Goal: Transaction & Acquisition: Download file/media

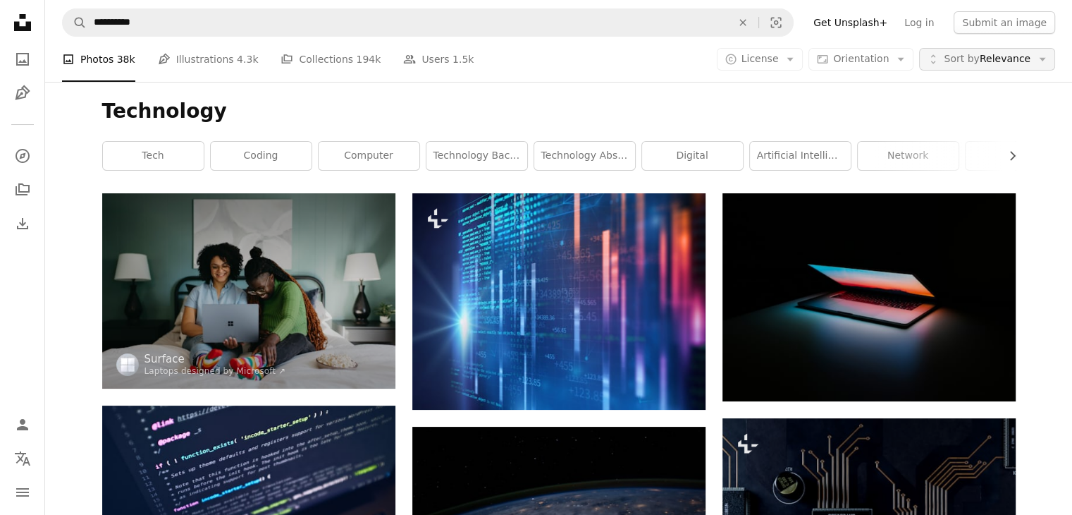
click at [995, 59] on span "Sort by Relevance" at bounding box center [987, 59] width 87 height 14
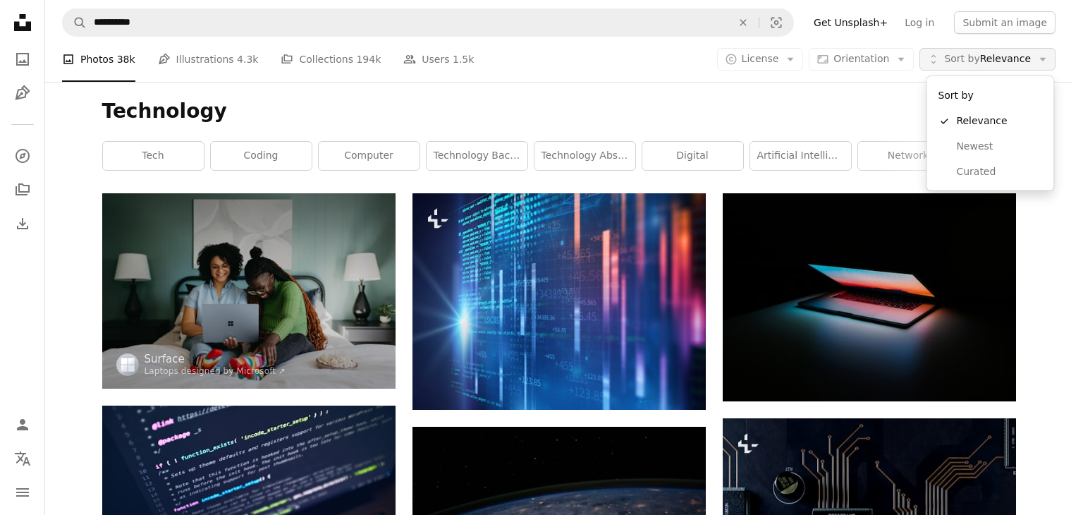
click at [995, 59] on span "Sort by Relevance" at bounding box center [987, 59] width 87 height 14
click at [797, 54] on icon "Arrow down" at bounding box center [790, 59] width 13 height 13
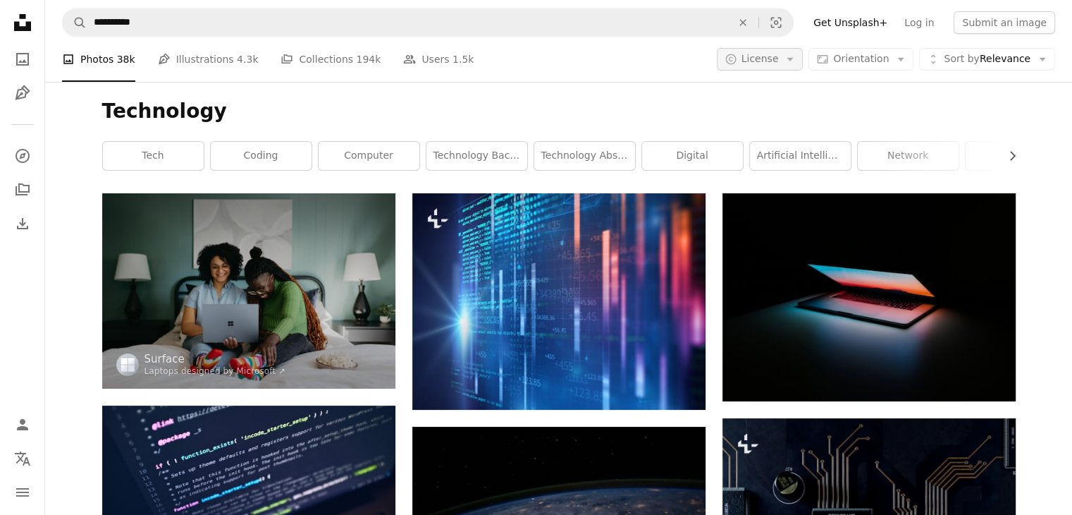
click at [797, 54] on icon "Arrow down" at bounding box center [790, 59] width 13 height 13
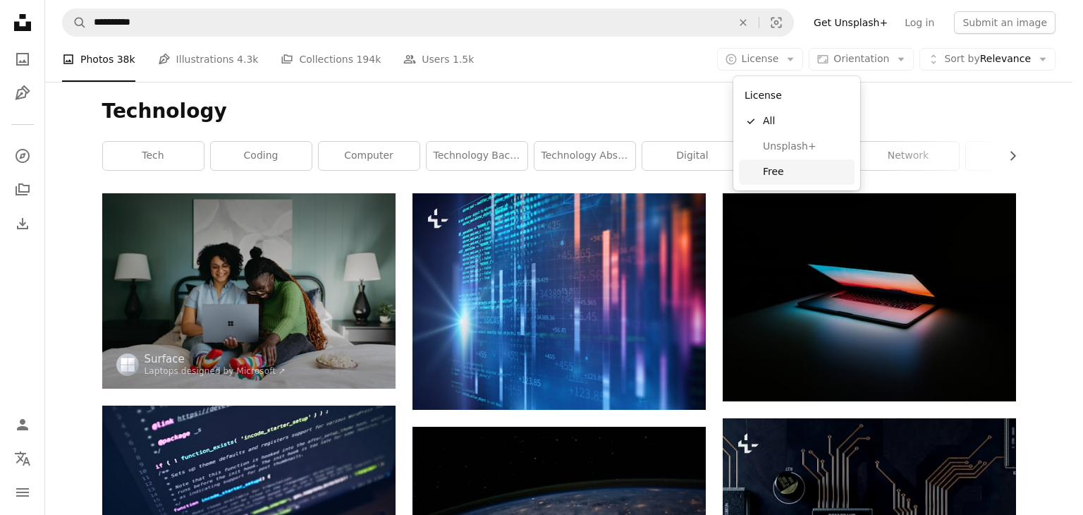
click at [781, 171] on span "Free" at bounding box center [806, 172] width 86 height 14
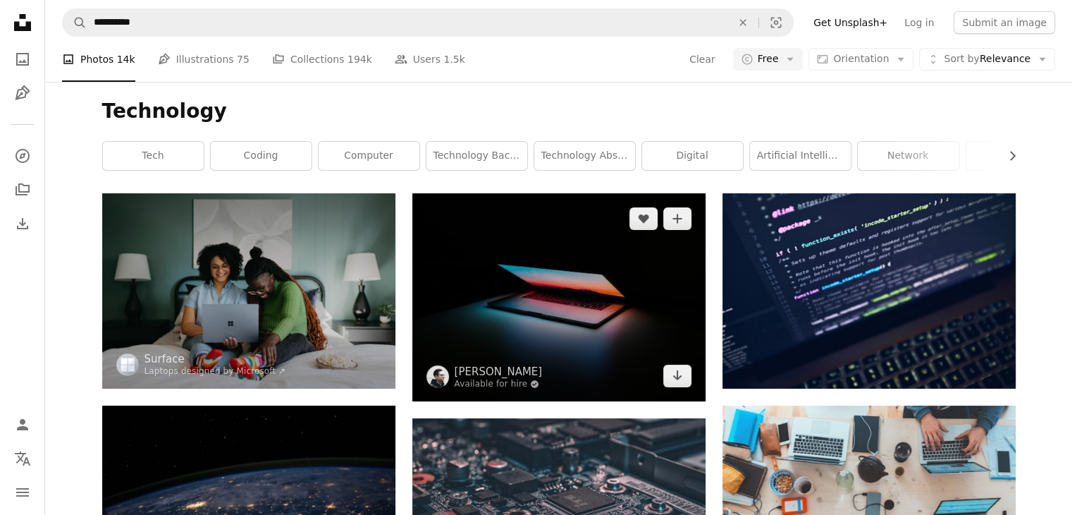
click at [555, 297] on img at bounding box center [558, 297] width 293 height 208
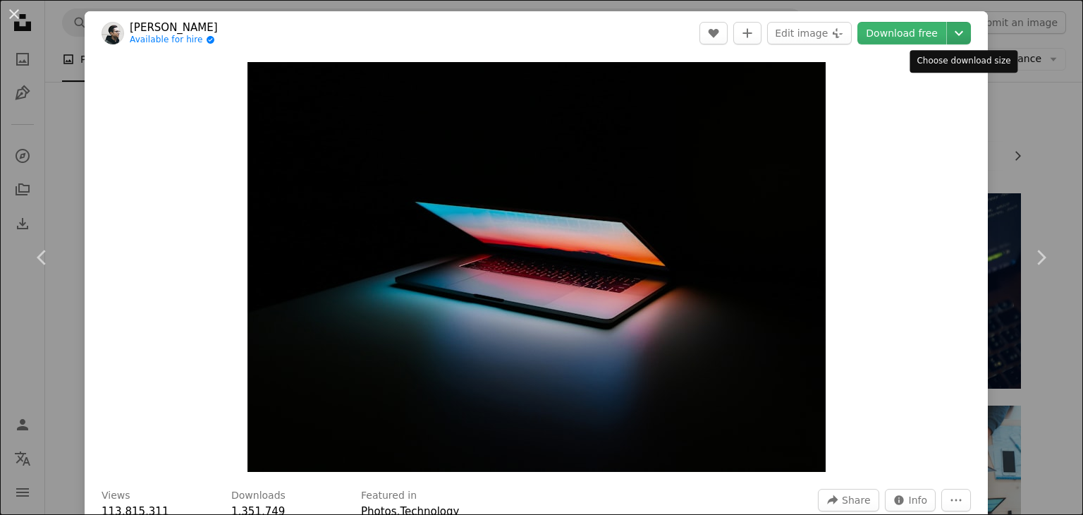
click at [964, 31] on icon "Chevron down" at bounding box center [958, 33] width 23 height 17
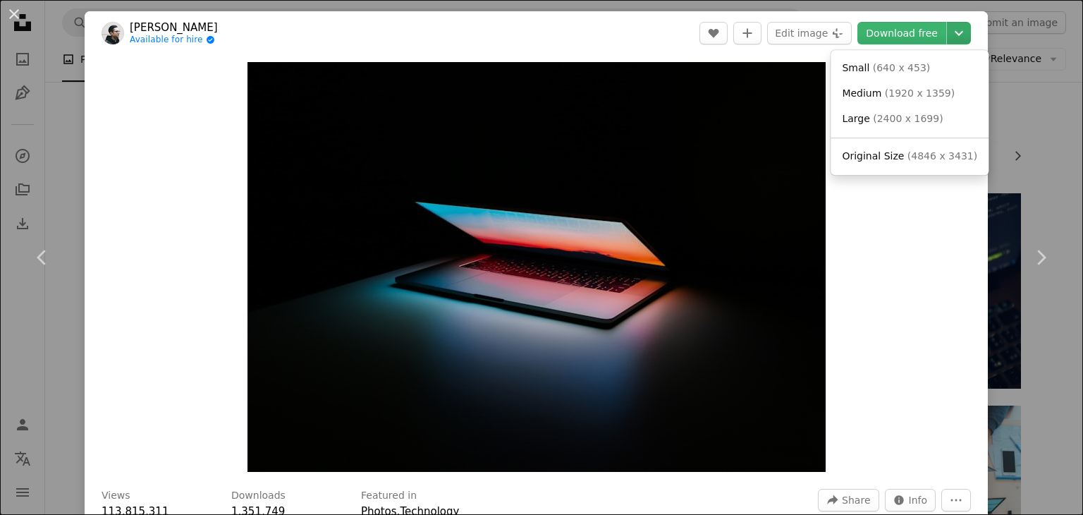
click at [964, 31] on icon "Chevron down" at bounding box center [958, 33] width 23 height 17
click at [874, 156] on span "Original Size" at bounding box center [873, 155] width 62 height 11
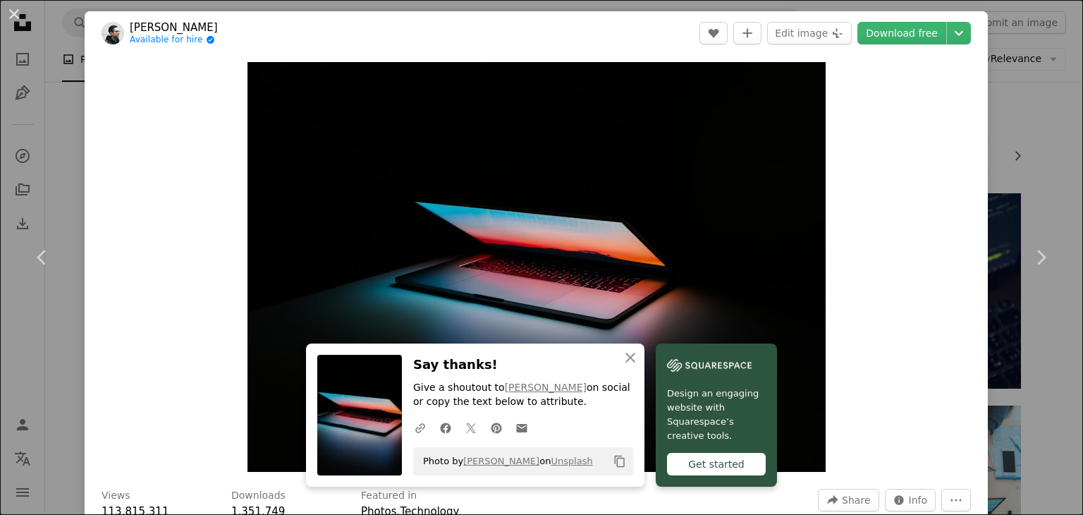
click at [1034, 140] on div "An X shape Chevron left Chevron right Ales Nesetril Available for hire A checkm…" at bounding box center [541, 257] width 1083 height 515
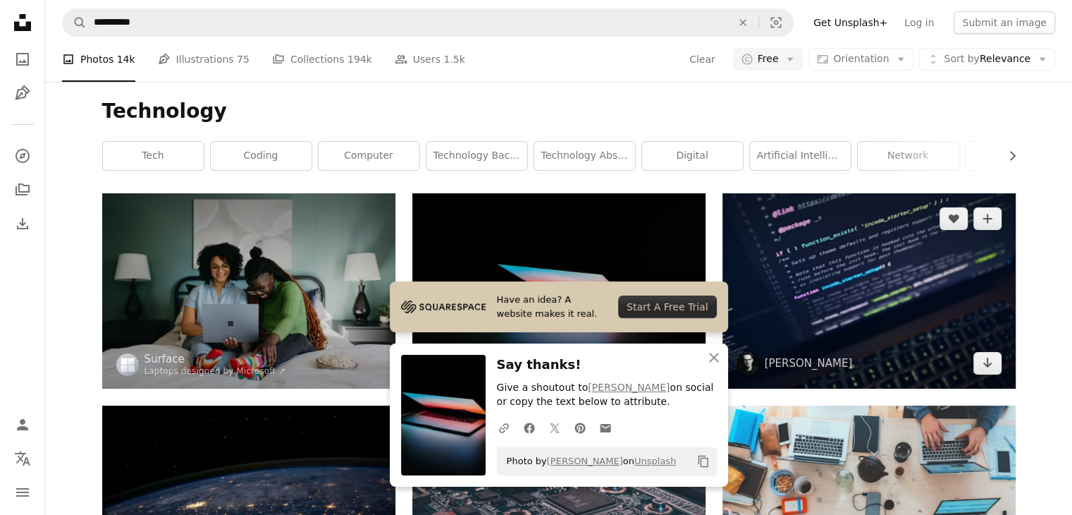
click at [885, 295] on img at bounding box center [869, 290] width 293 height 195
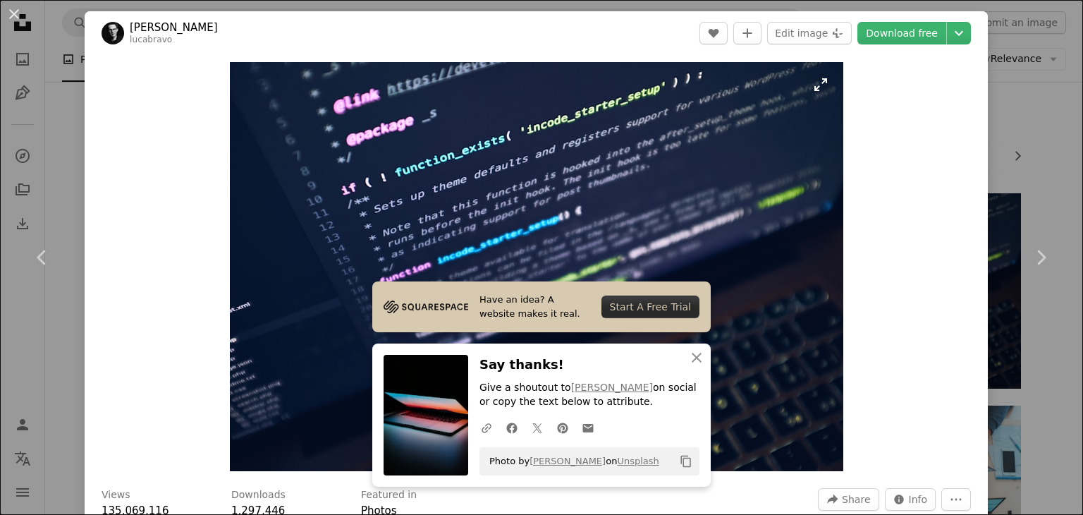
click at [488, 194] on img "Zoom in on this image" at bounding box center [536, 266] width 613 height 409
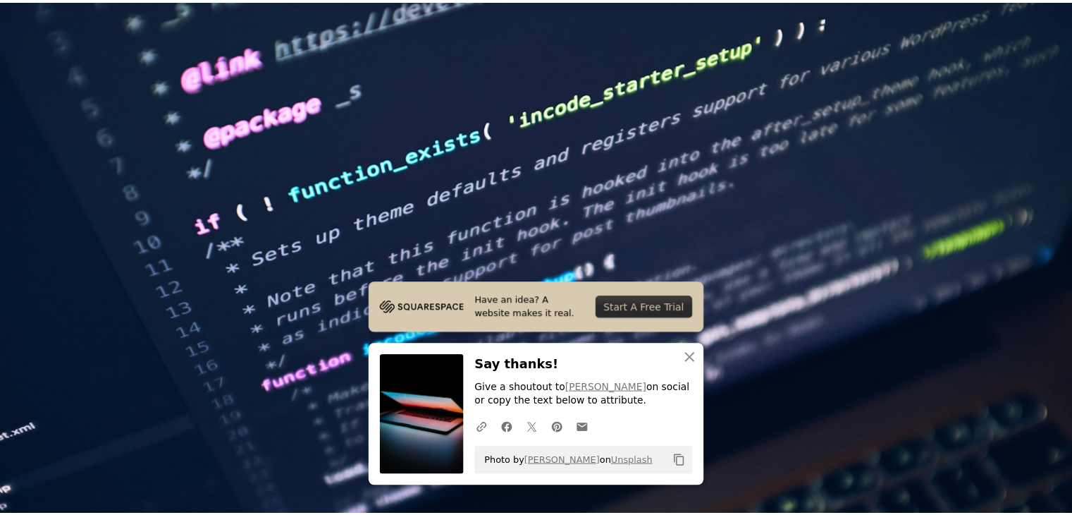
scroll to position [100, 0]
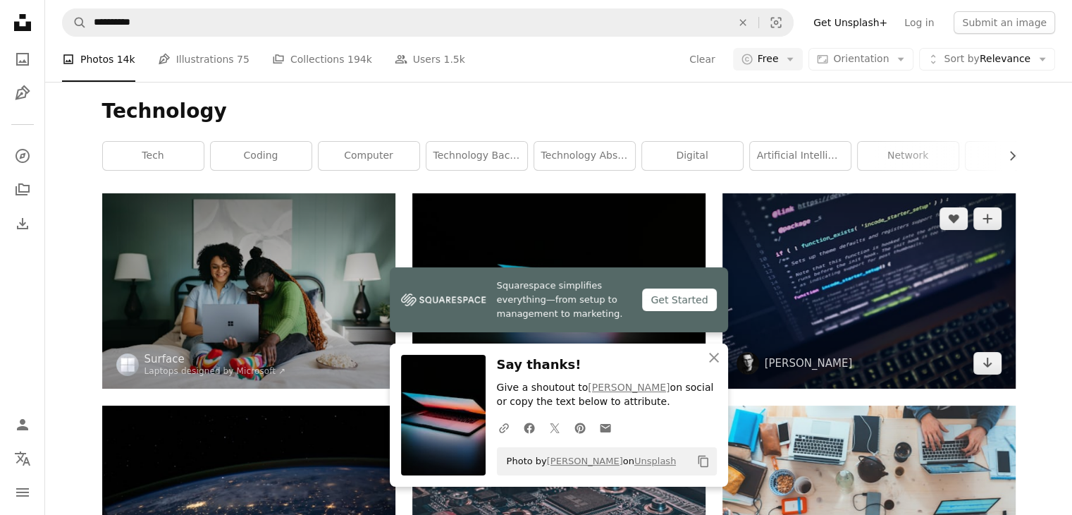
click at [892, 297] on img at bounding box center [869, 290] width 293 height 195
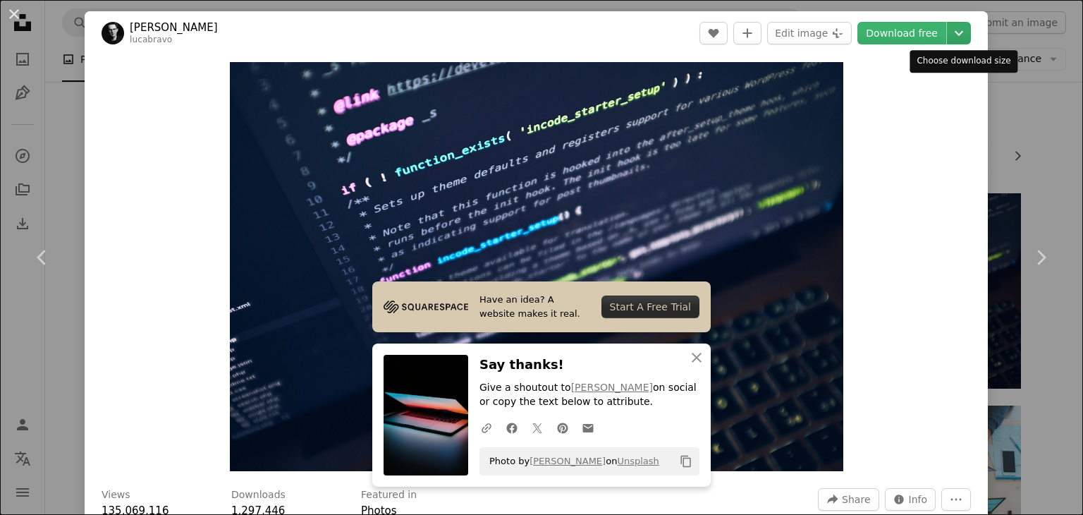
click at [962, 33] on icon "Chevron down" at bounding box center [958, 33] width 23 height 17
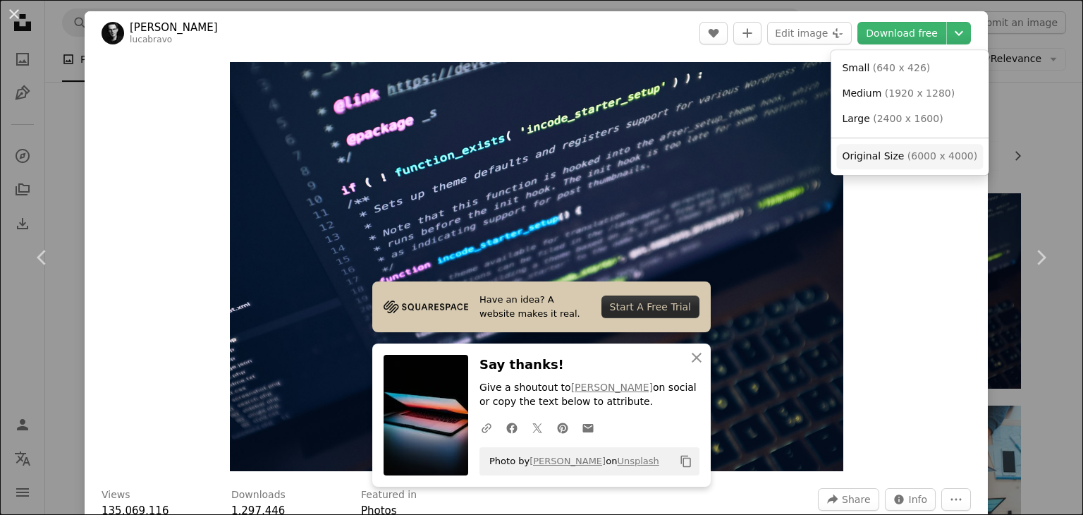
click at [865, 156] on span "Original Size" at bounding box center [873, 155] width 62 height 11
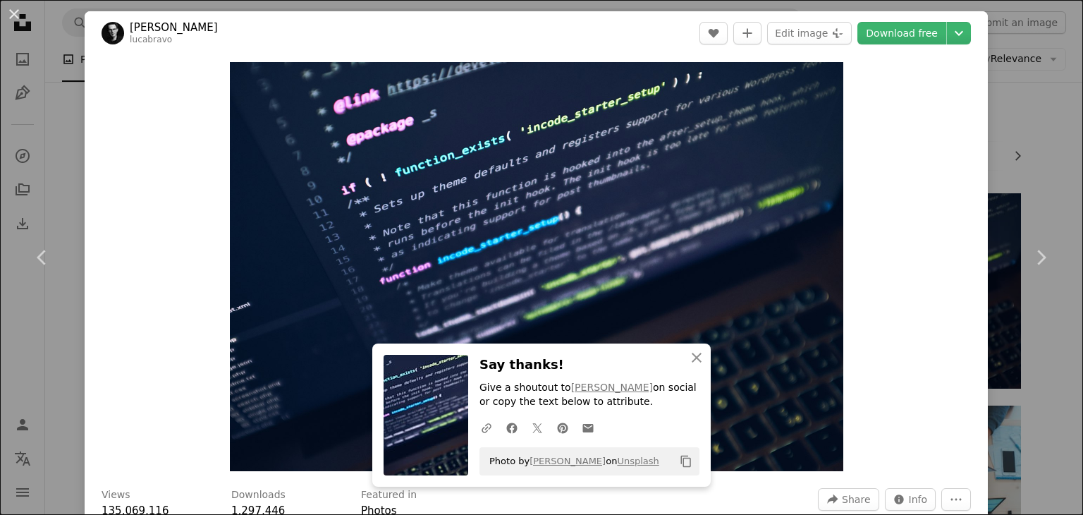
click at [1033, 111] on div "An X shape Chevron left Chevron right [PERSON_NAME] lucabravo A heart A plus si…" at bounding box center [541, 257] width 1083 height 515
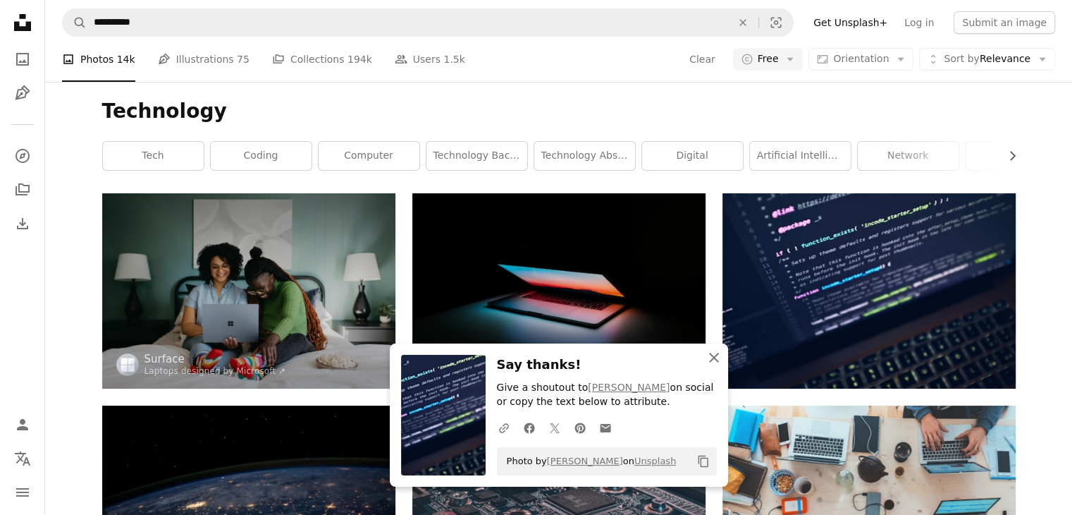
click at [711, 356] on icon "An X shape" at bounding box center [714, 357] width 17 height 17
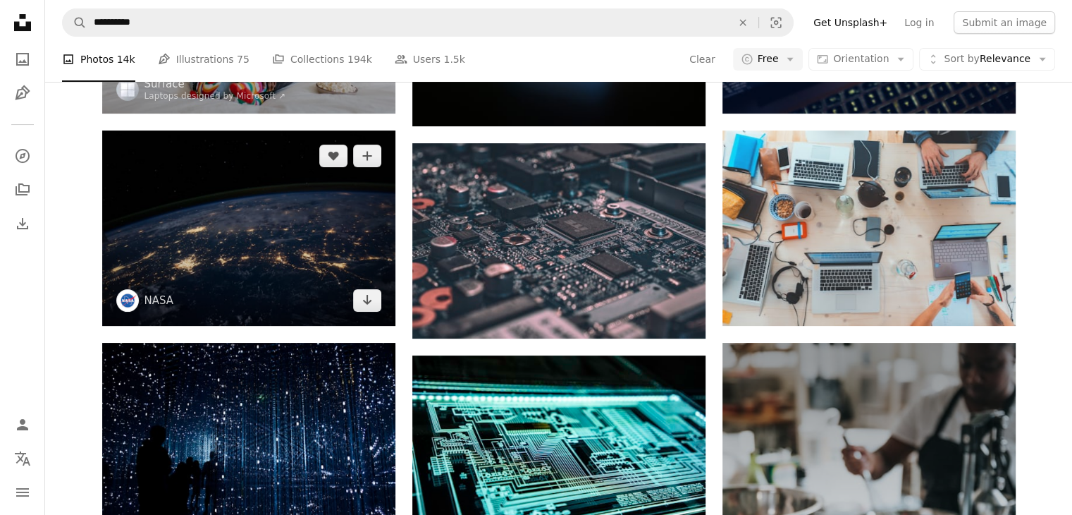
scroll to position [282, 0]
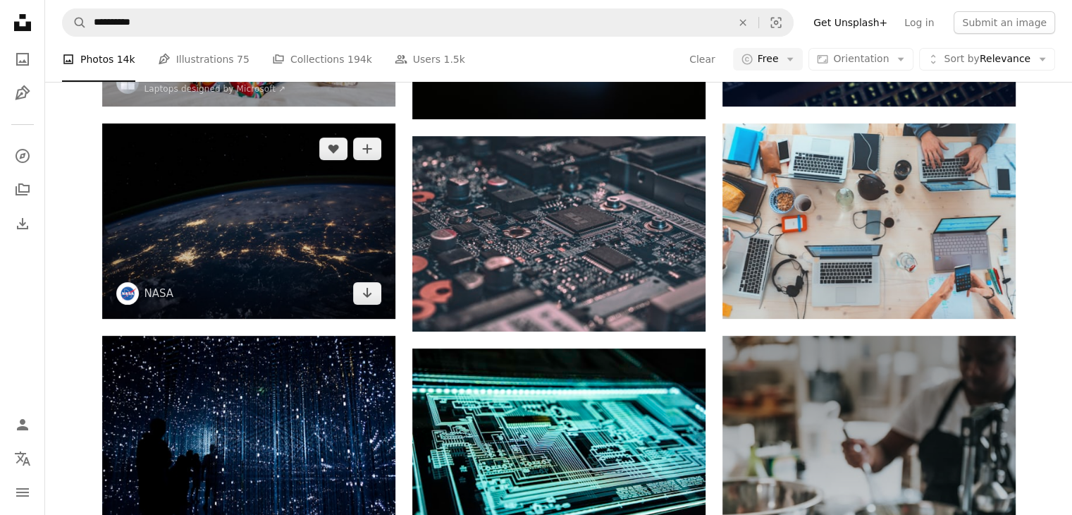
click at [295, 245] on img at bounding box center [248, 220] width 293 height 195
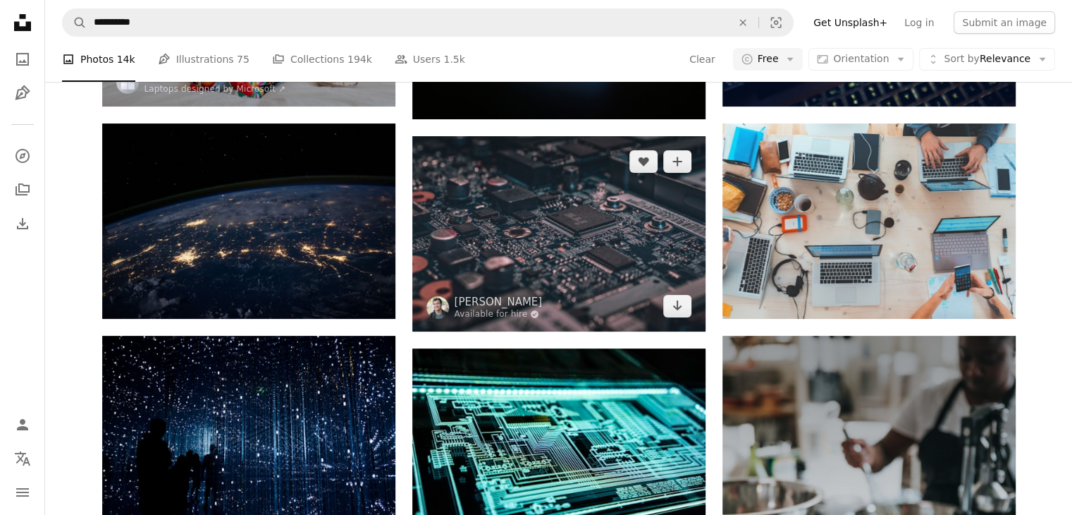
click at [555, 223] on img at bounding box center [558, 233] width 293 height 195
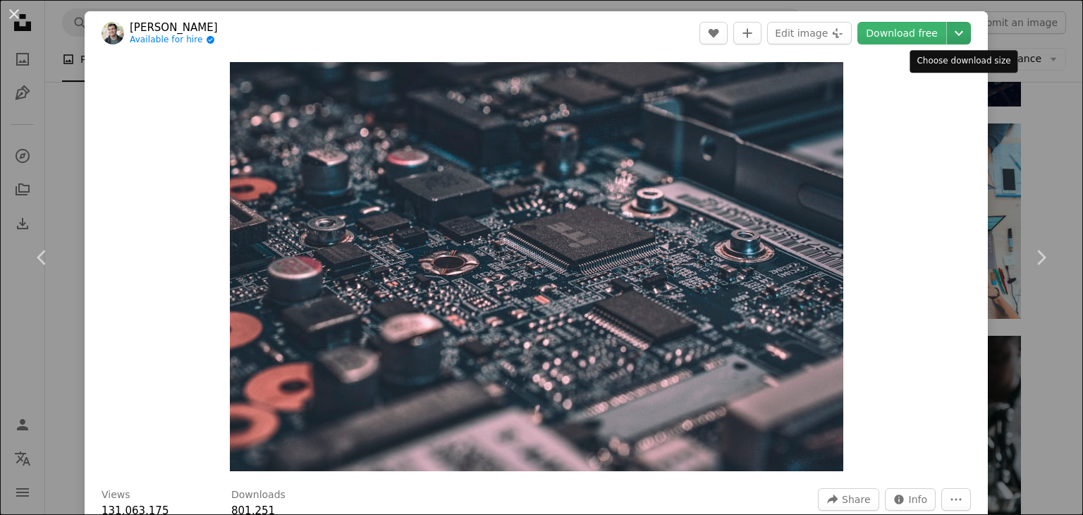
click at [953, 32] on icon "Chevron down" at bounding box center [958, 33] width 23 height 17
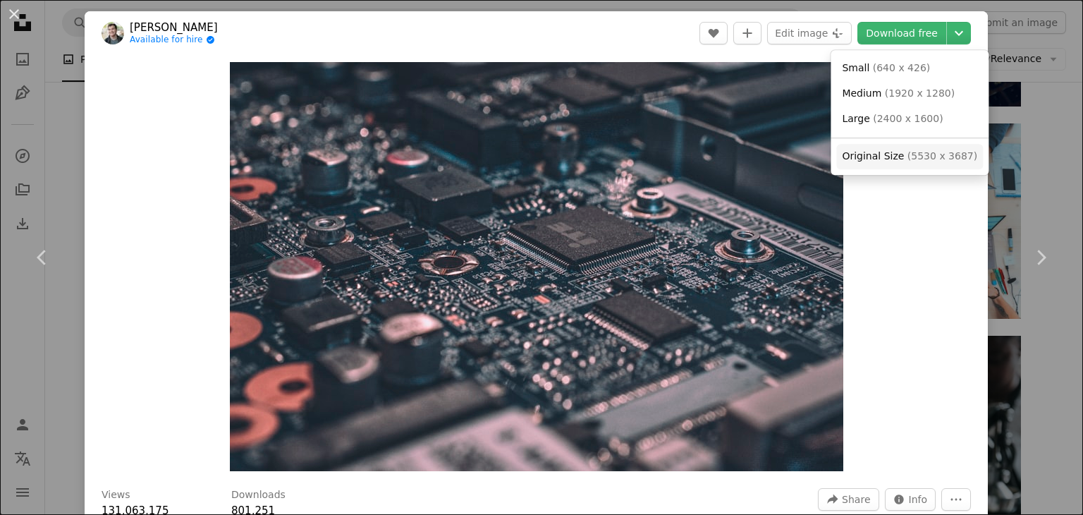
click at [907, 158] on span "( 5530 x 3687 )" at bounding box center [942, 155] width 70 height 11
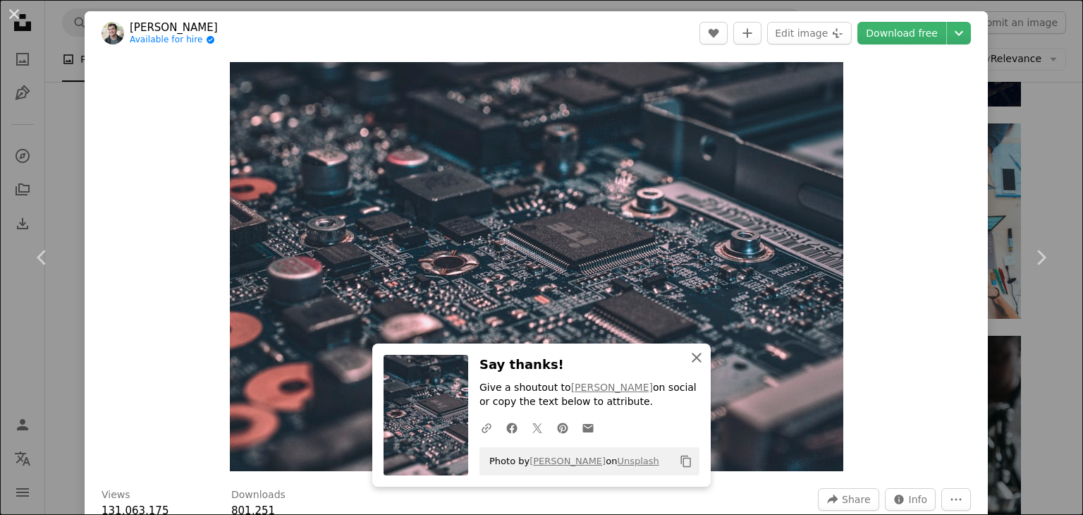
click at [693, 358] on icon "An X shape" at bounding box center [696, 357] width 17 height 17
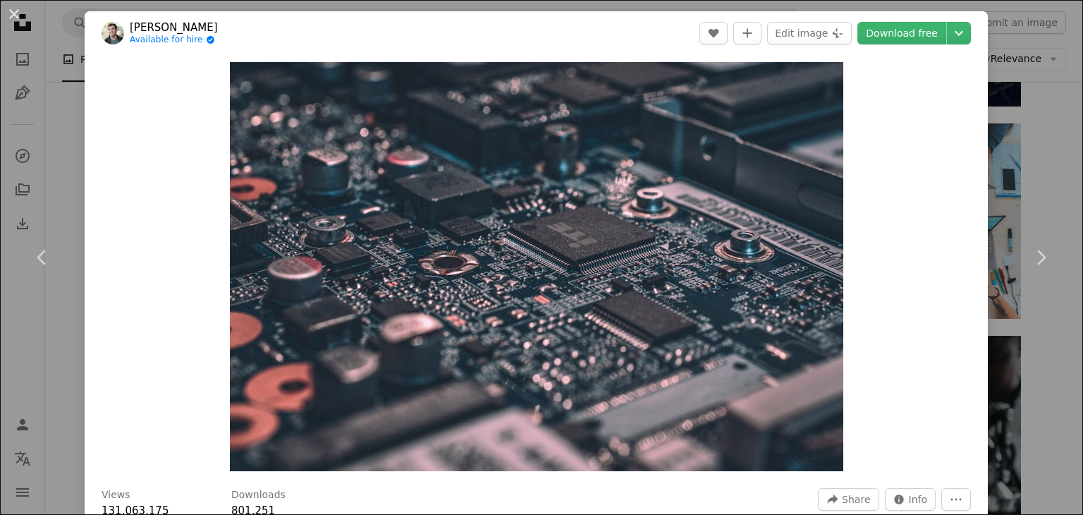
click at [1049, 161] on div "An X shape Chevron left Chevron right [PERSON_NAME] Available for hire A checkm…" at bounding box center [541, 257] width 1083 height 515
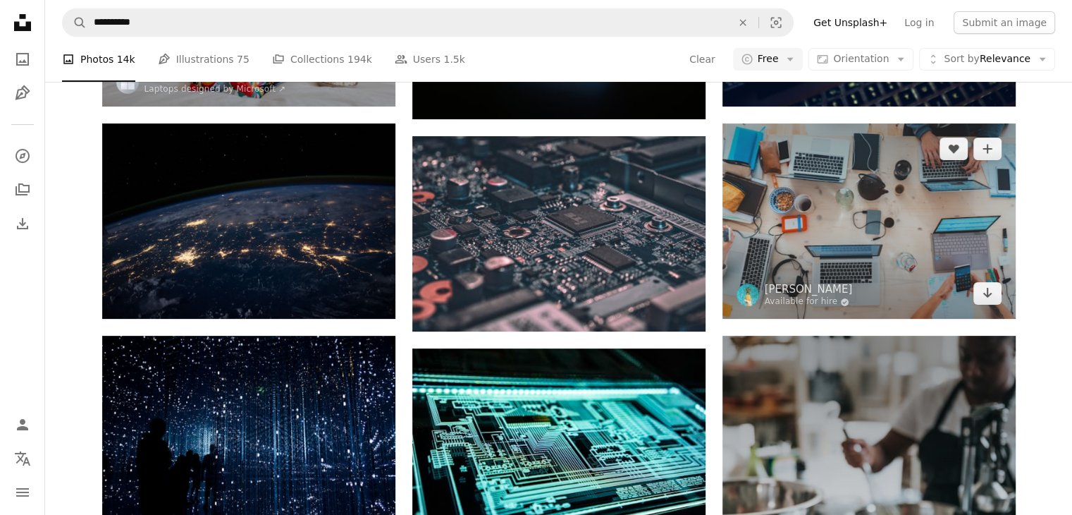
click at [891, 226] on img at bounding box center [869, 220] width 293 height 195
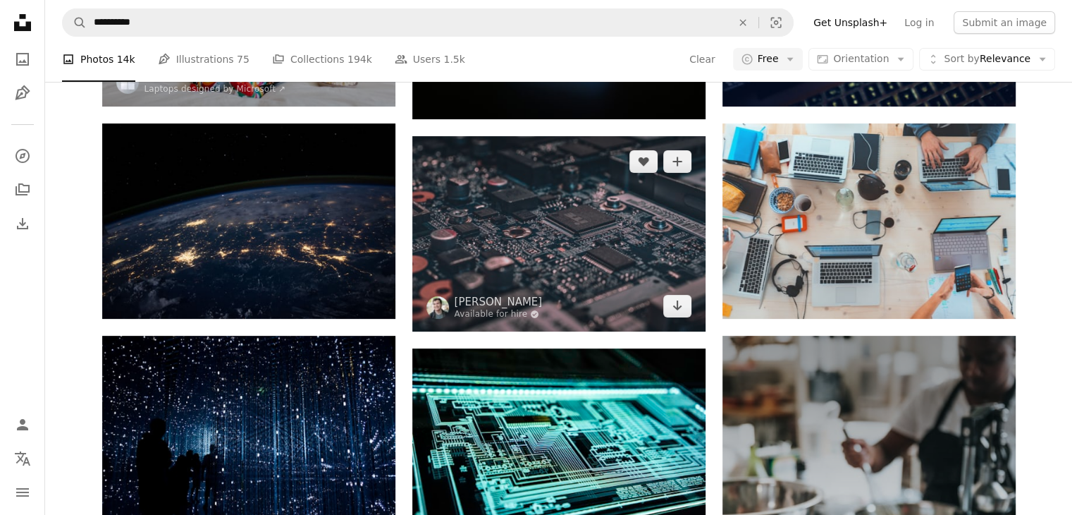
scroll to position [423, 0]
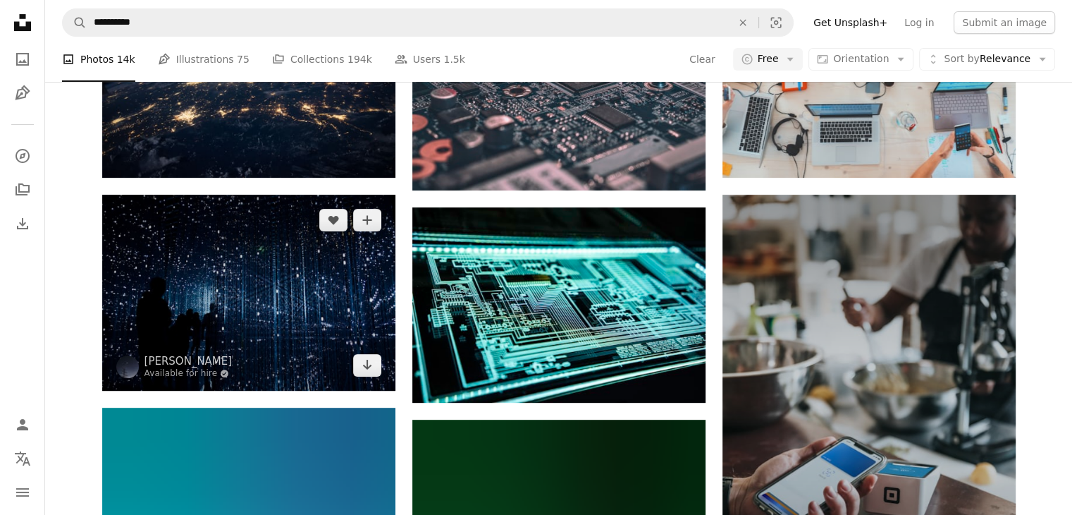
click at [264, 278] on img at bounding box center [248, 293] width 293 height 196
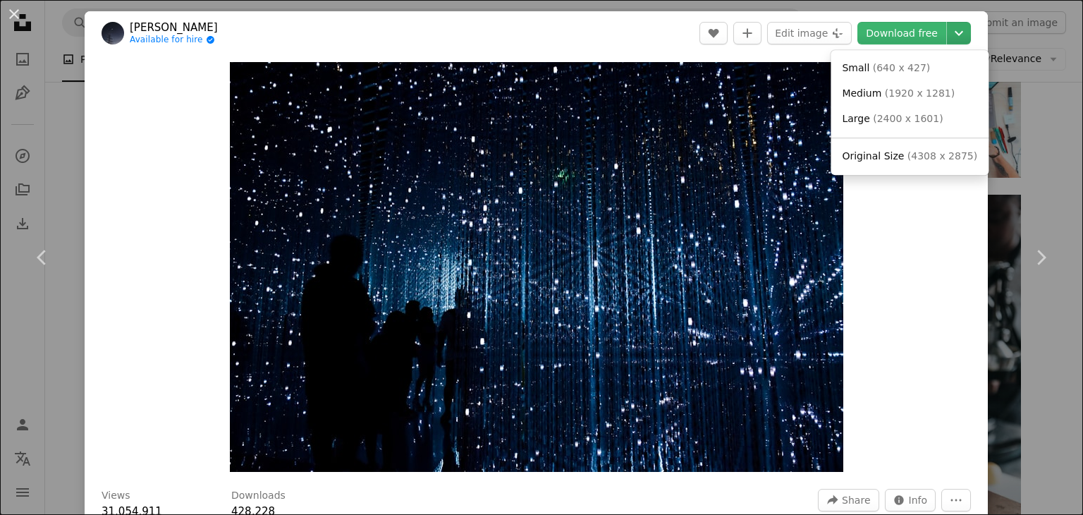
click at [959, 37] on icon "Chevron down" at bounding box center [958, 33] width 23 height 17
click at [900, 161] on span "Original Size ( 4308 x 2875 )" at bounding box center [909, 156] width 135 height 14
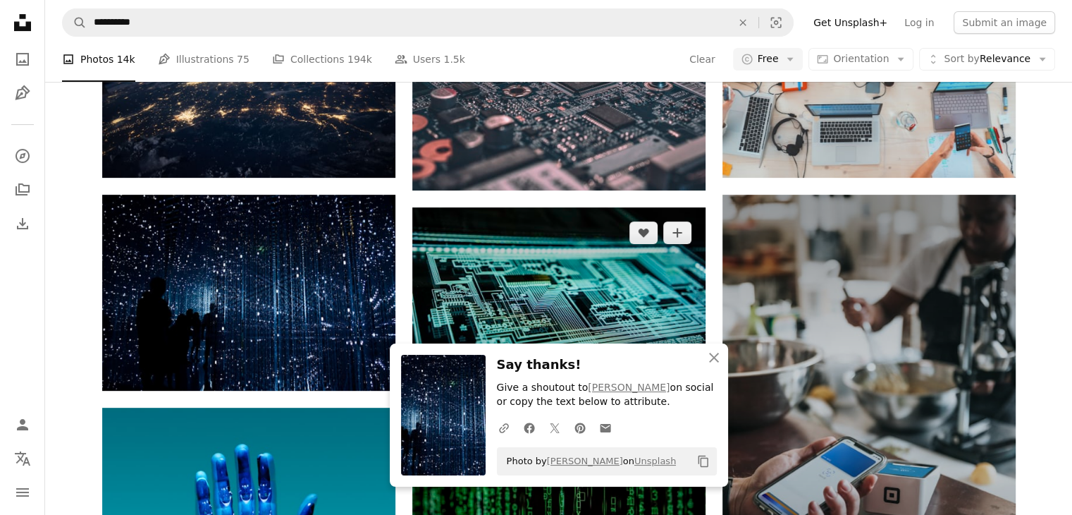
click at [551, 308] on img at bounding box center [558, 305] width 293 height 196
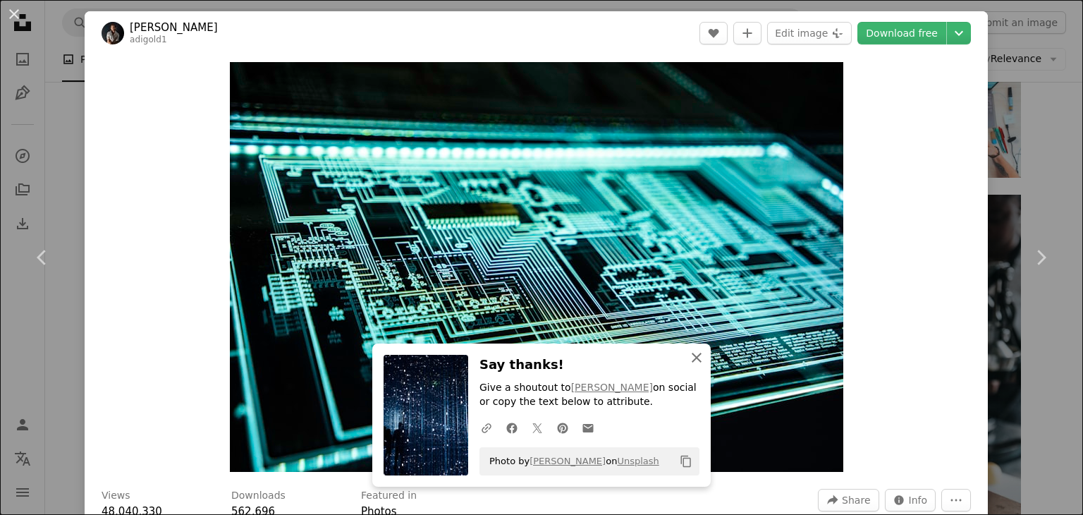
click at [694, 355] on icon "button" at bounding box center [697, 357] width 10 height 10
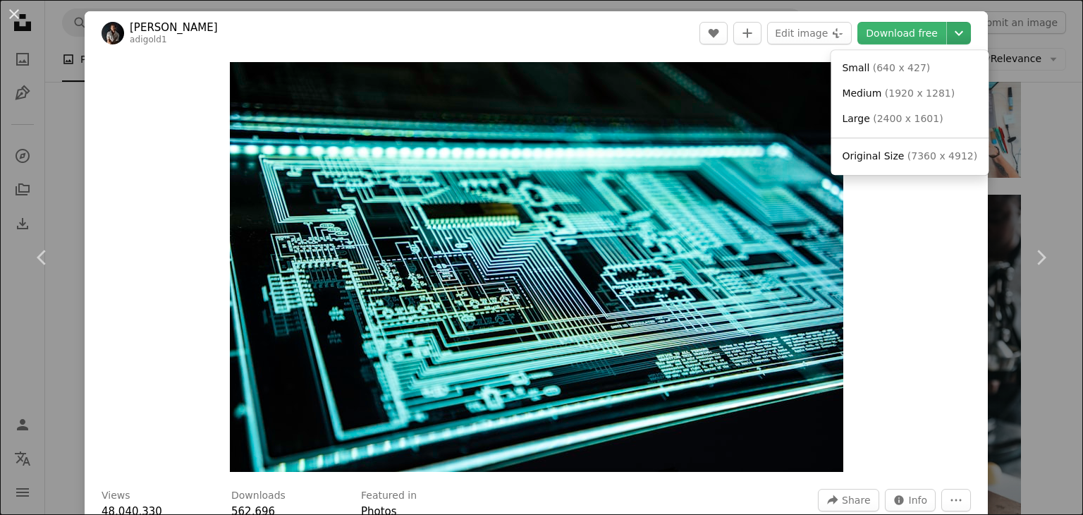
click at [964, 32] on icon "Chevron down" at bounding box center [958, 33] width 23 height 17
click at [885, 148] on link "Original Size ( 7360 x 4912 )" at bounding box center [909, 156] width 147 height 25
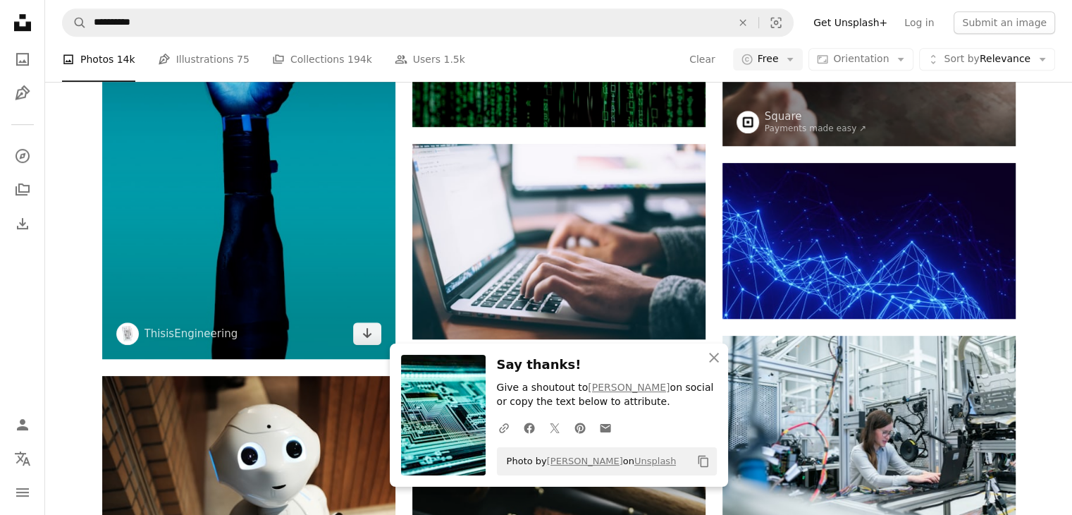
scroll to position [916, 0]
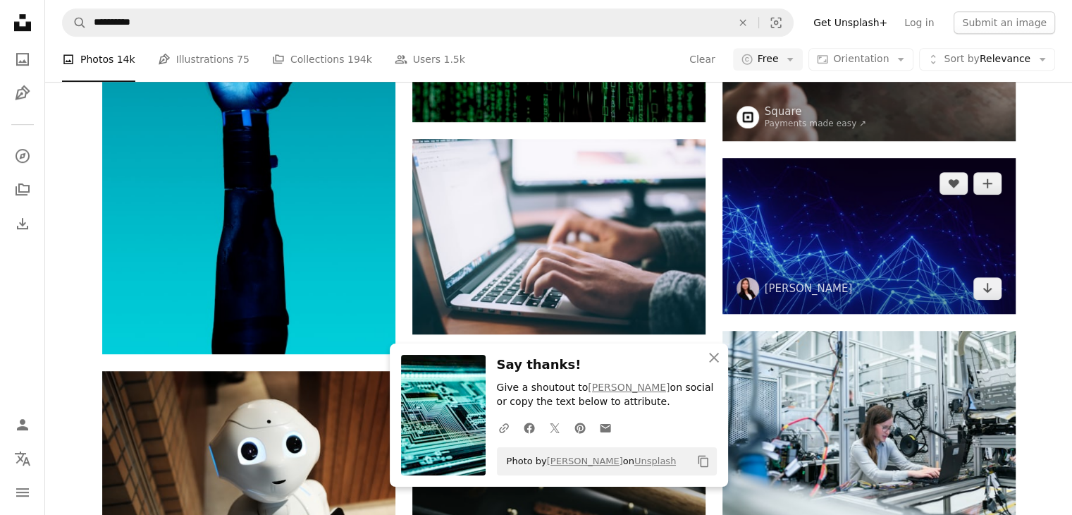
click at [854, 268] on img at bounding box center [869, 235] width 293 height 155
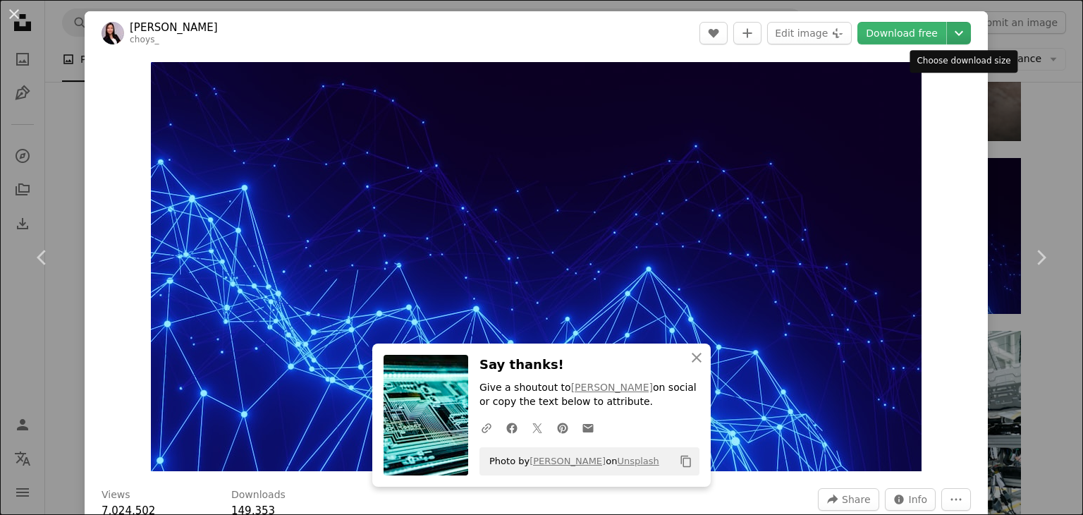
click at [962, 32] on icon "Choose download size" at bounding box center [958, 33] width 8 height 5
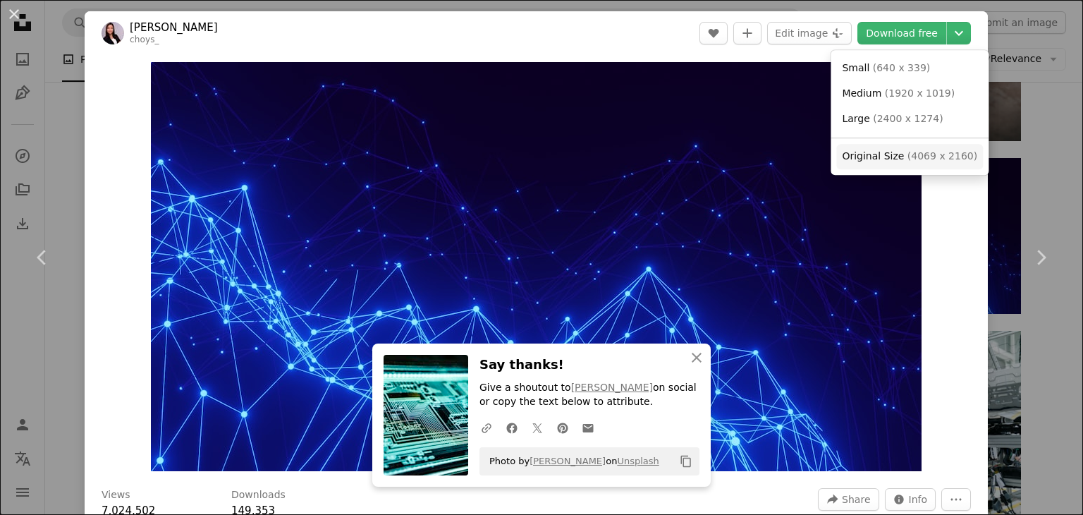
click at [871, 154] on span "Original Size" at bounding box center [873, 155] width 62 height 11
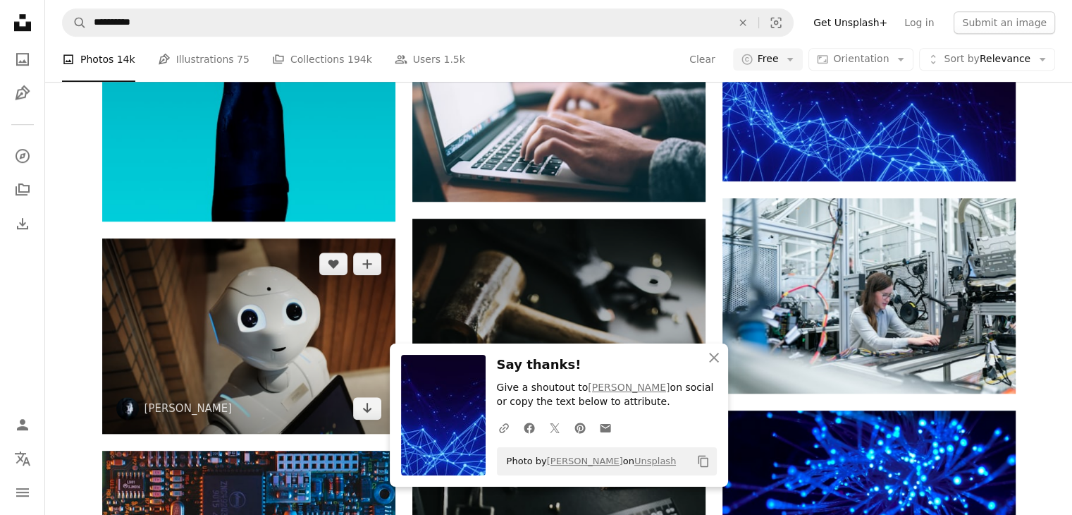
scroll to position [1057, 0]
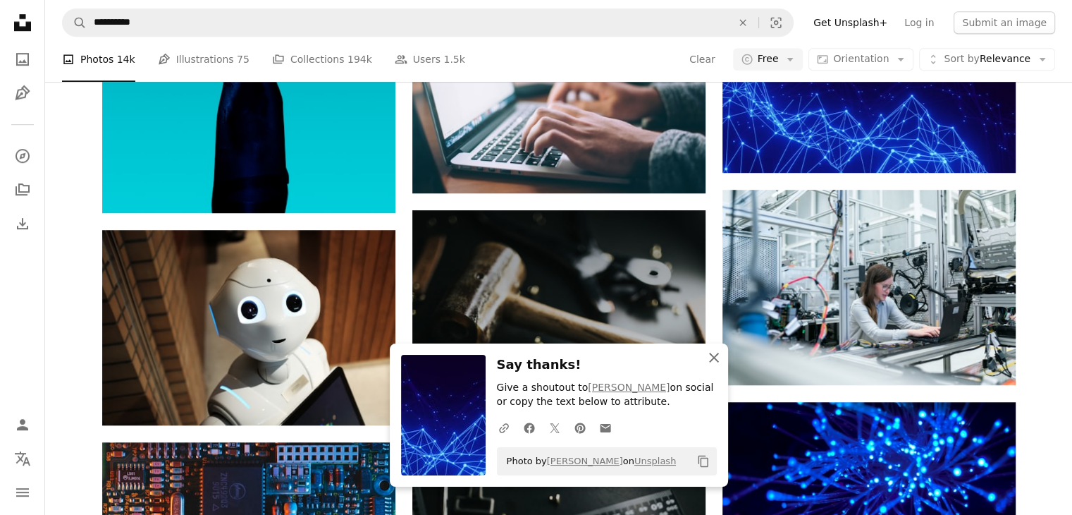
click at [716, 354] on icon "button" at bounding box center [714, 357] width 10 height 10
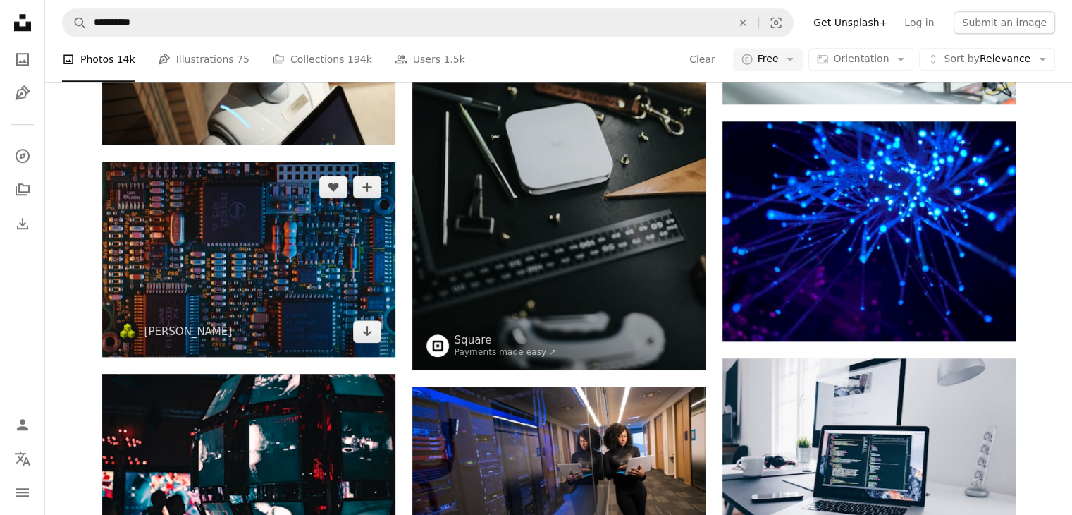
scroll to position [1339, 0]
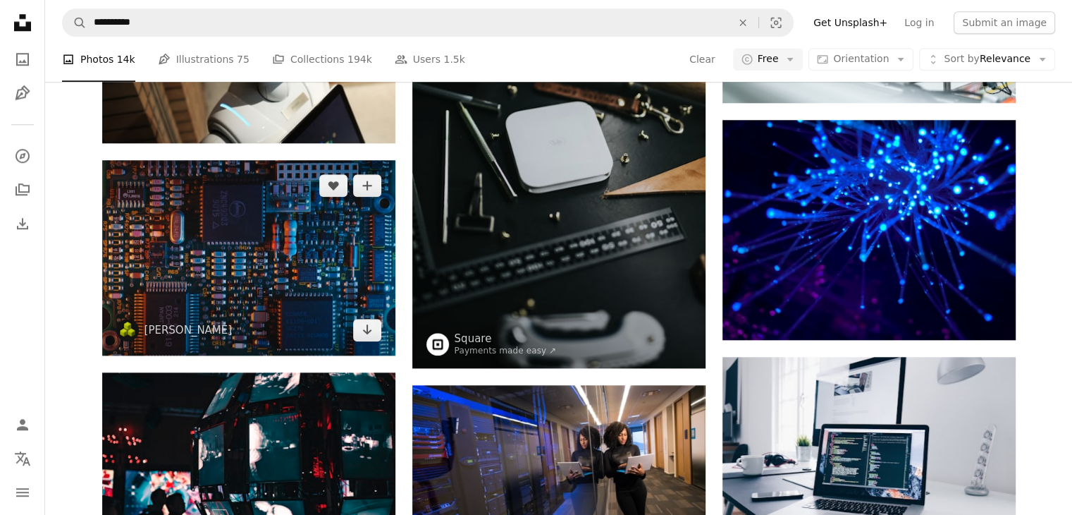
click at [245, 263] on img at bounding box center [248, 257] width 293 height 195
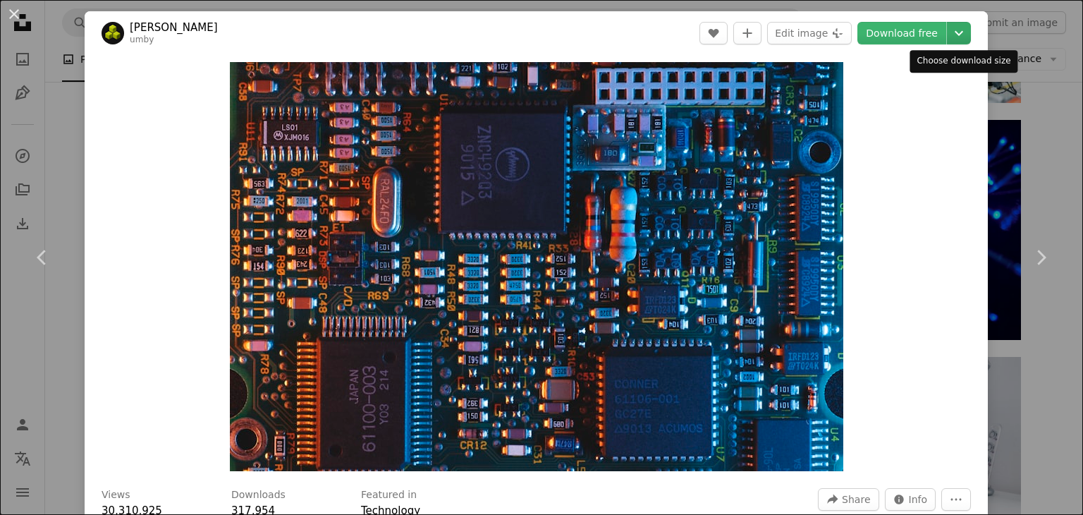
click at [958, 32] on icon "Chevron down" at bounding box center [958, 33] width 23 height 17
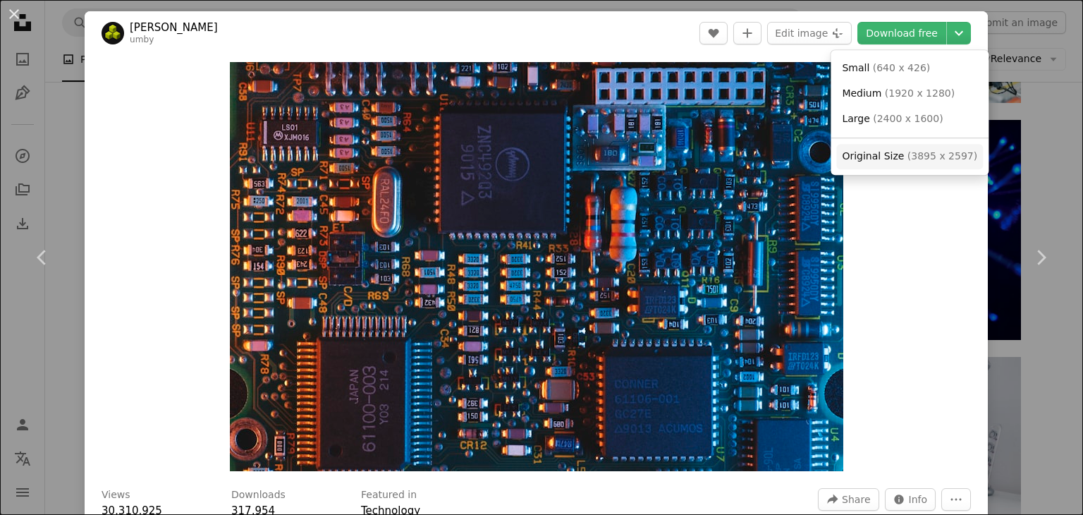
click at [893, 159] on span "Original Size" at bounding box center [873, 155] width 62 height 11
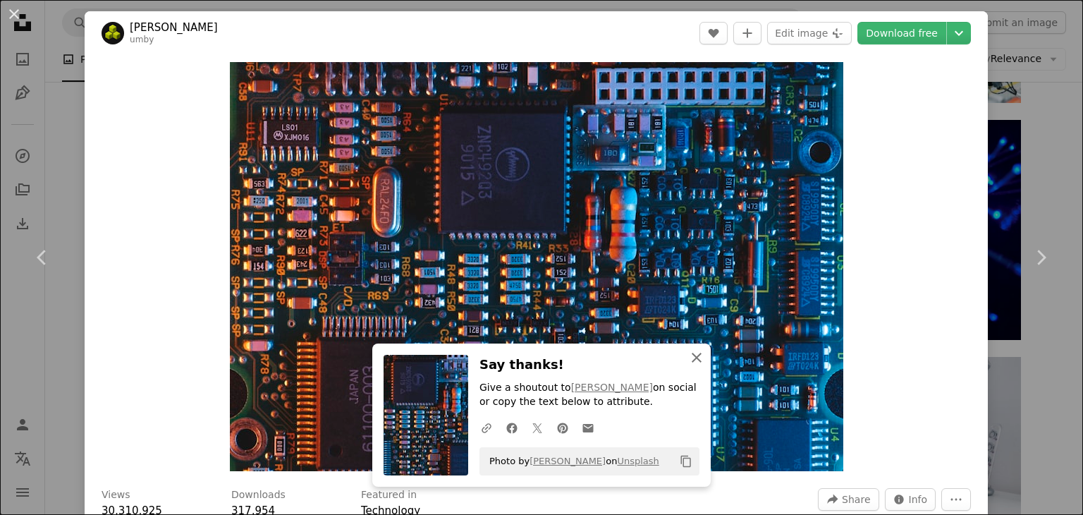
click at [693, 357] on icon "An X shape" at bounding box center [696, 357] width 17 height 17
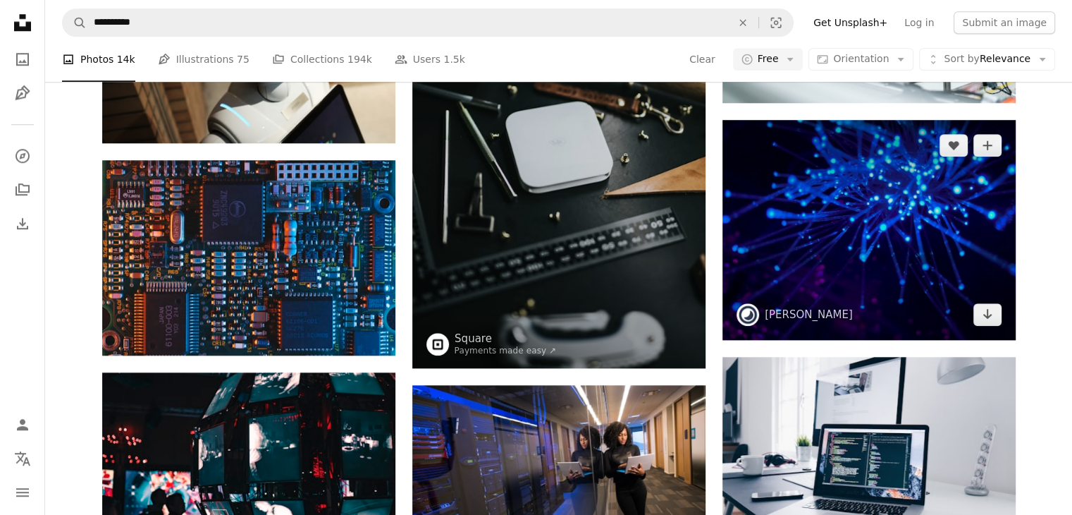
click at [888, 252] on img at bounding box center [869, 230] width 293 height 220
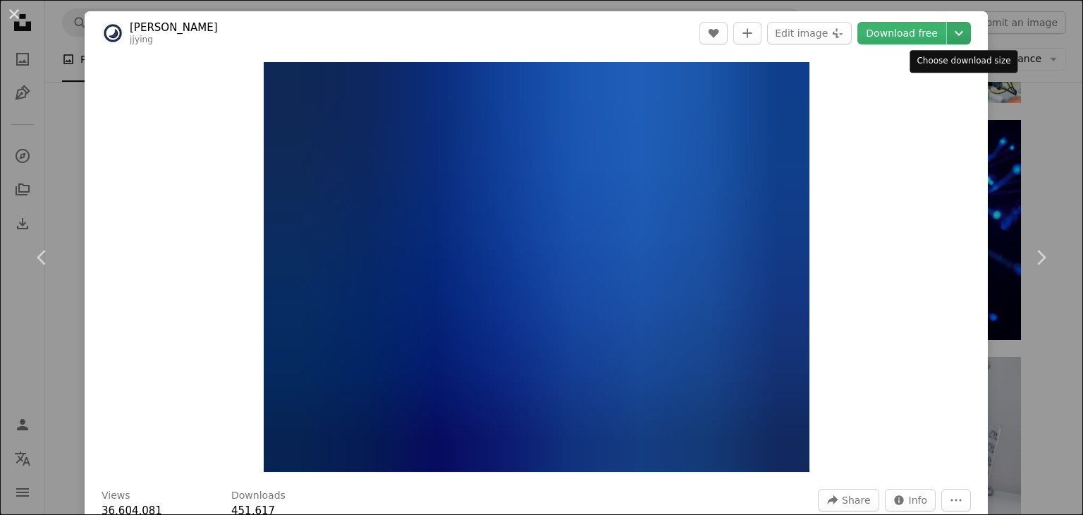
click at [962, 32] on icon "Choose download size" at bounding box center [958, 33] width 8 height 5
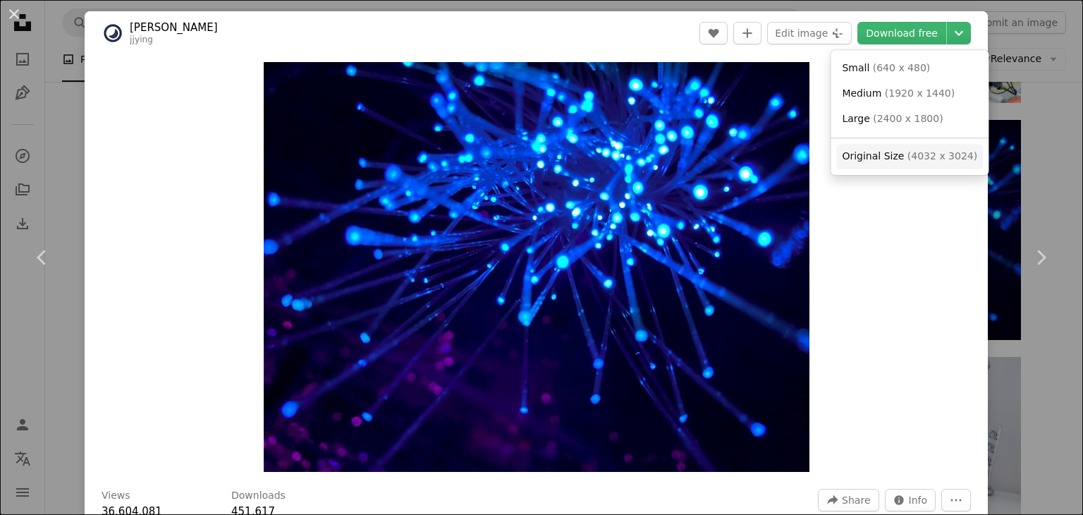
click at [880, 160] on span "Original Size" at bounding box center [873, 155] width 62 height 11
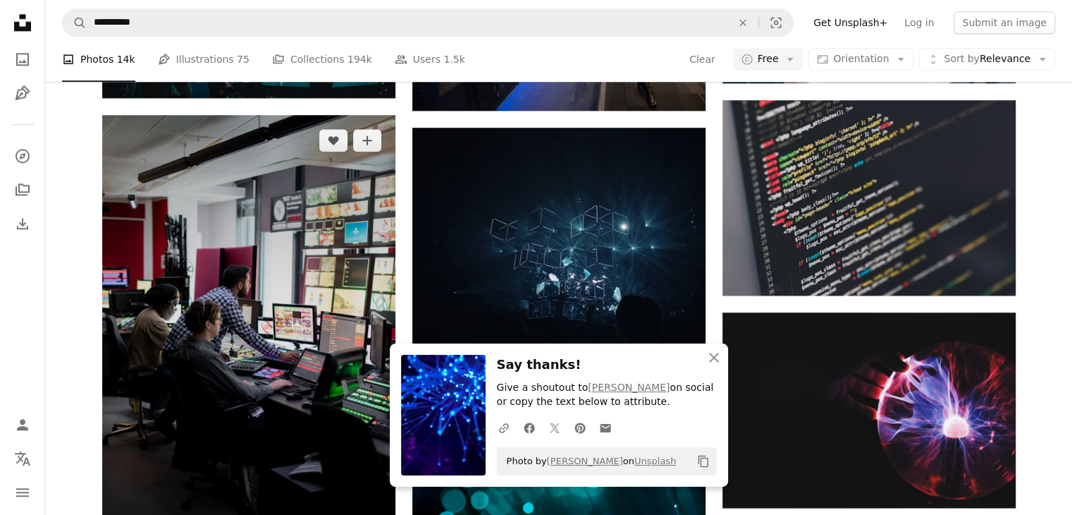
scroll to position [1833, 0]
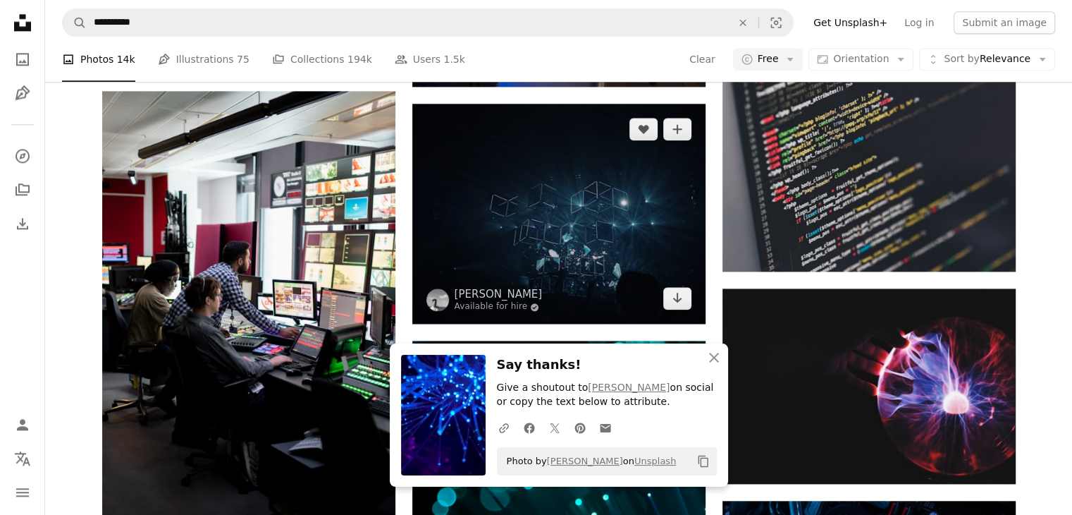
click at [522, 199] on img at bounding box center [558, 214] width 293 height 220
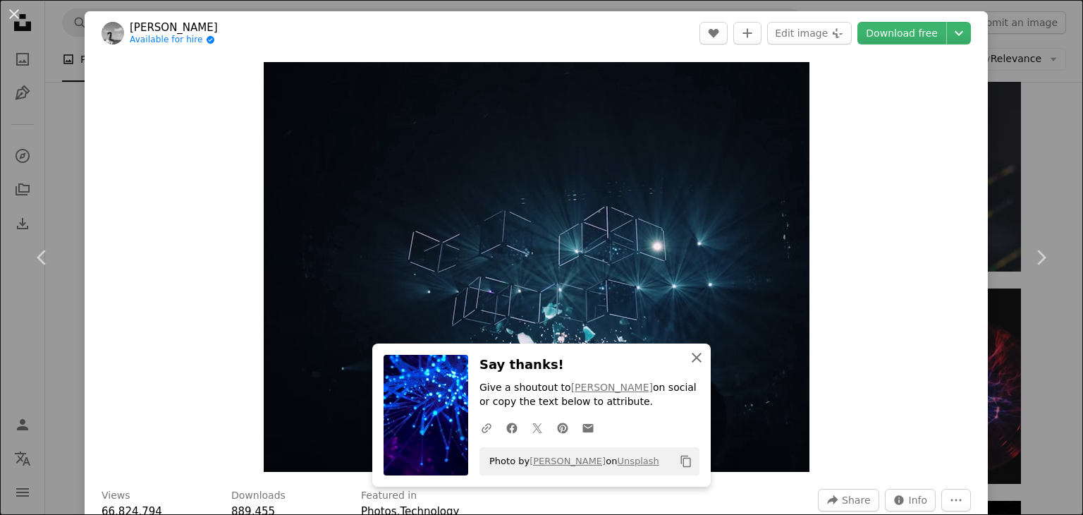
click at [694, 358] on icon "button" at bounding box center [697, 357] width 10 height 10
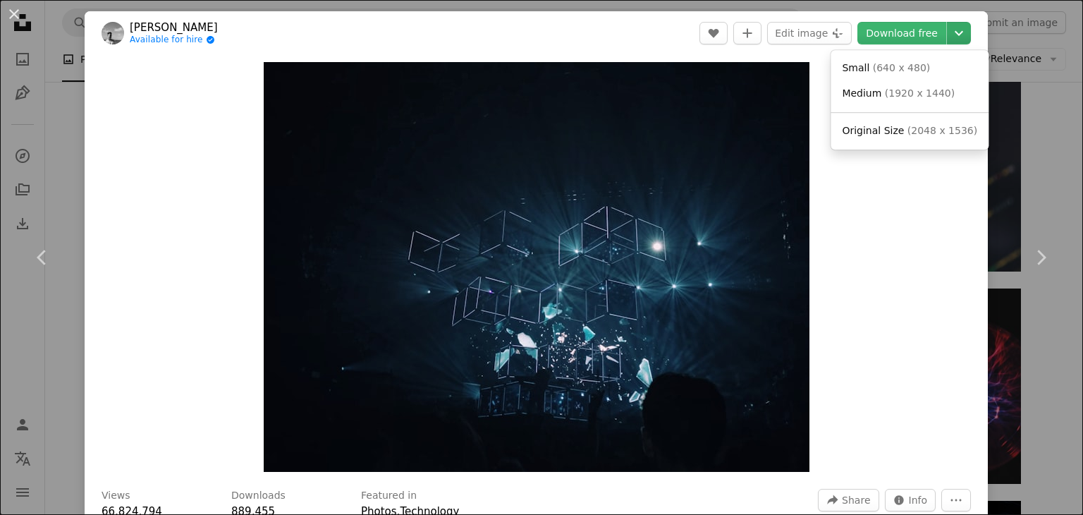
click at [958, 32] on icon "Chevron down" at bounding box center [958, 33] width 23 height 17
click at [896, 130] on span "Original Size" at bounding box center [873, 130] width 62 height 11
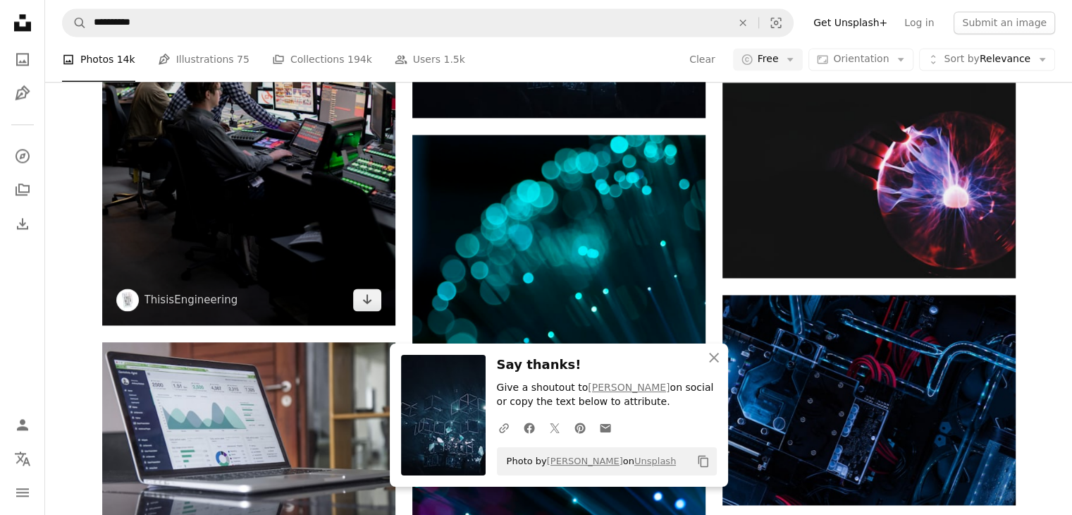
scroll to position [2044, 0]
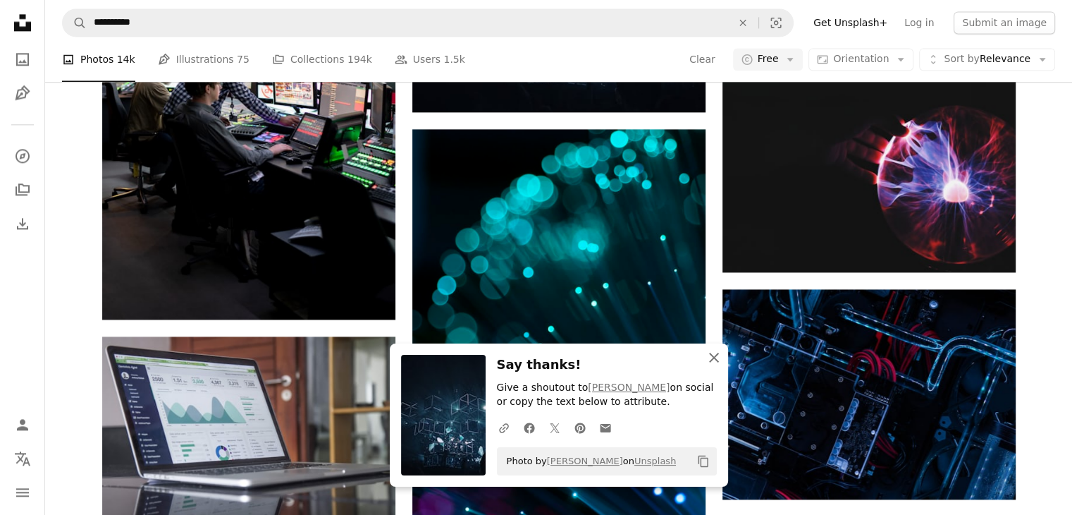
click at [714, 360] on icon "An X shape" at bounding box center [714, 357] width 17 height 17
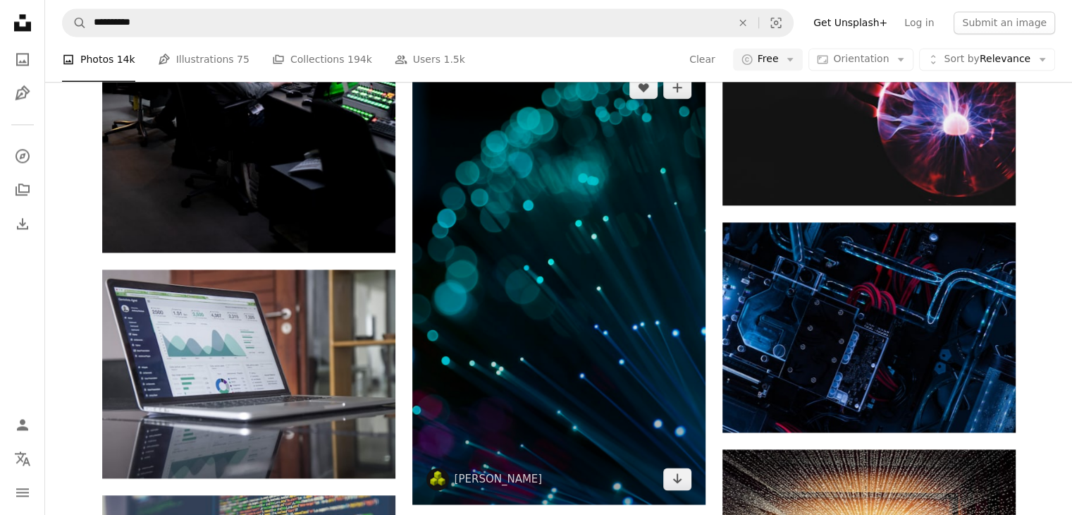
scroll to position [2185, 0]
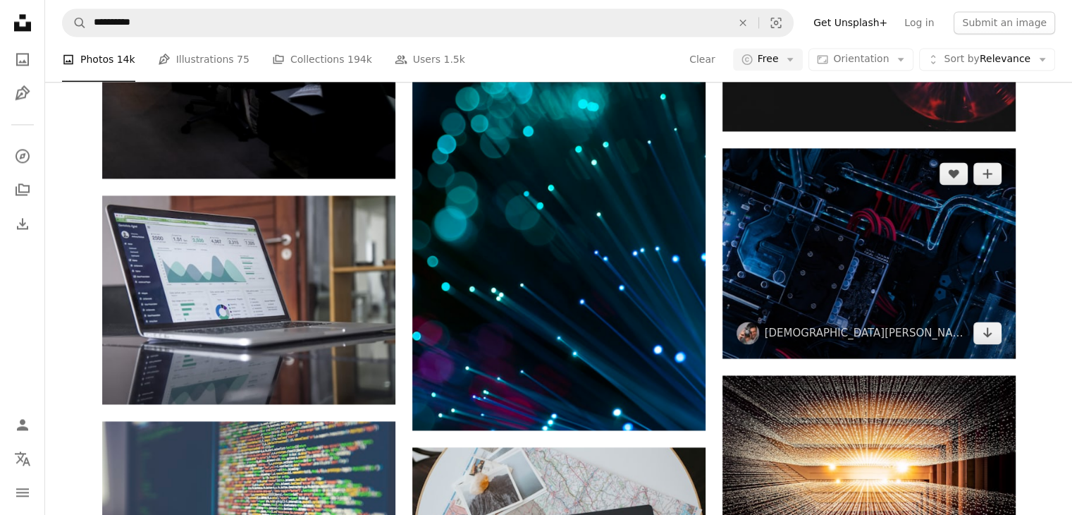
click at [833, 240] on img at bounding box center [869, 252] width 293 height 209
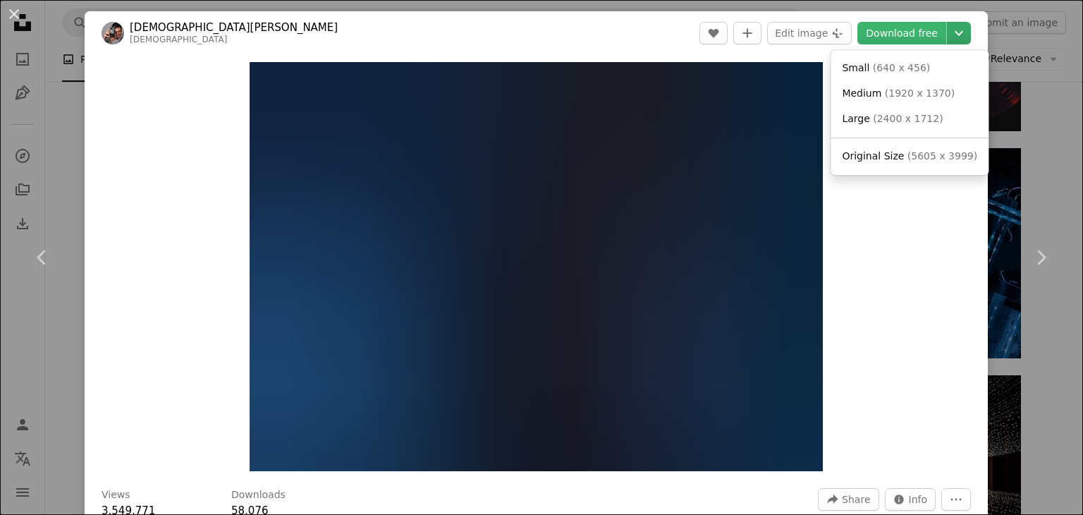
click at [966, 37] on icon "Chevron down" at bounding box center [958, 33] width 23 height 17
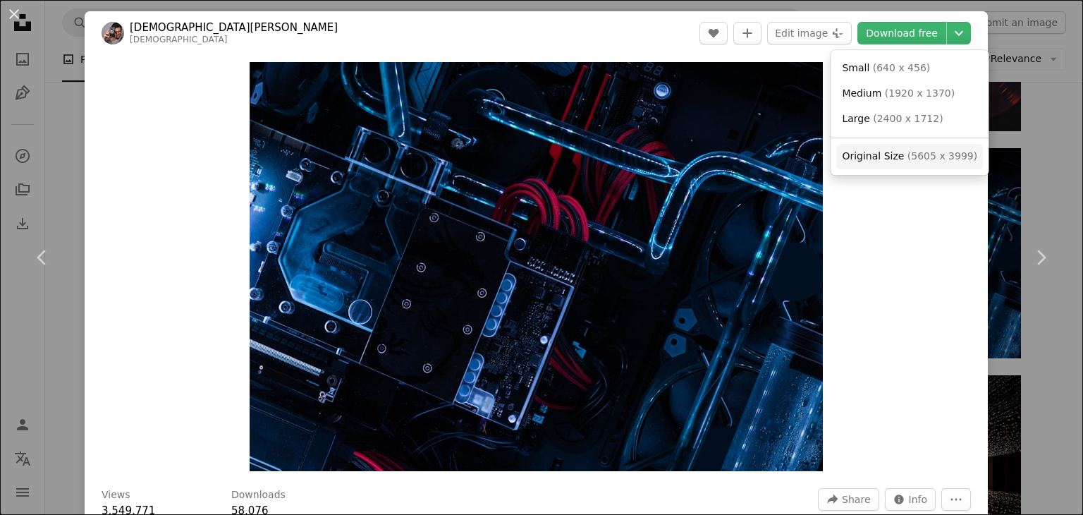
click at [892, 151] on span "Original Size" at bounding box center [873, 155] width 62 height 11
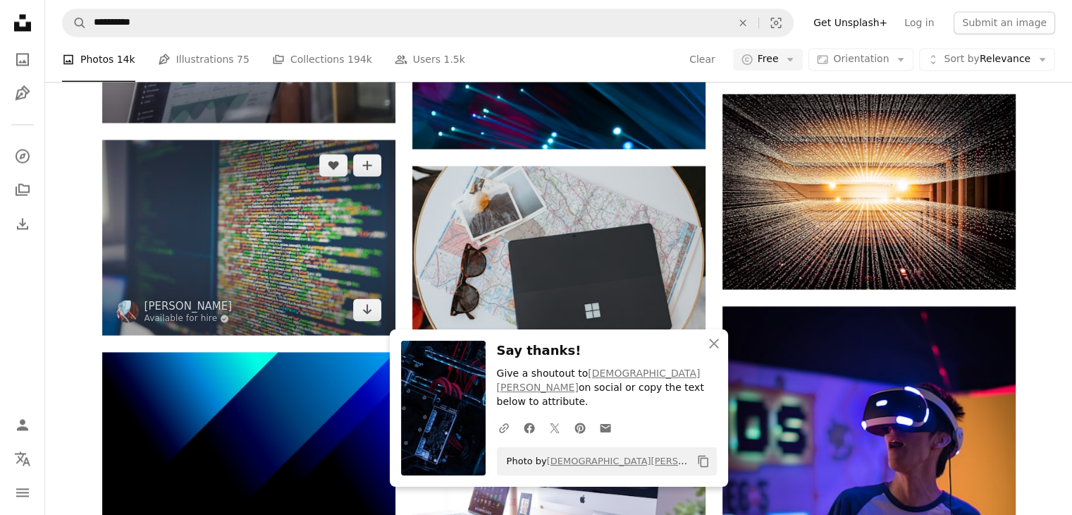
scroll to position [2467, 0]
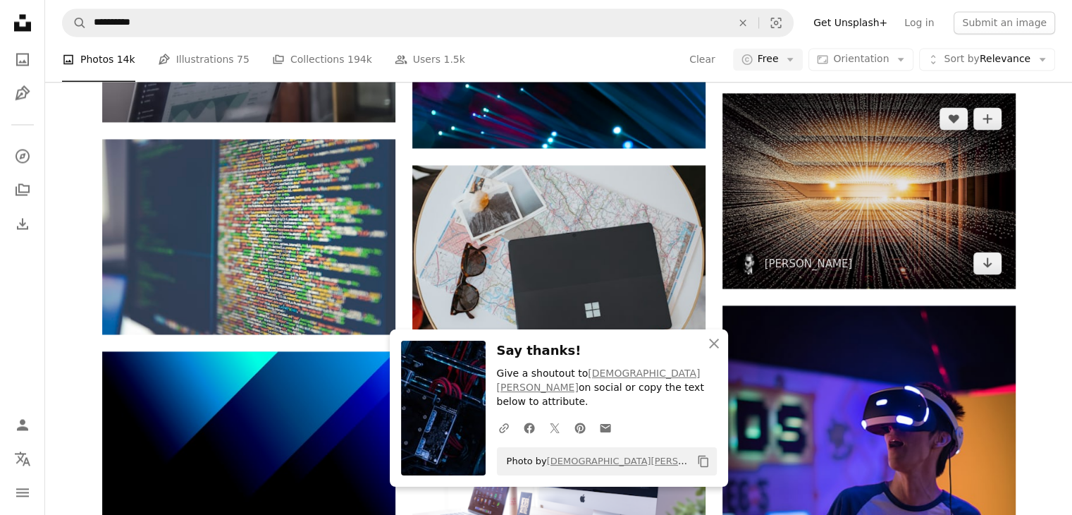
click at [890, 202] on img at bounding box center [869, 191] width 293 height 196
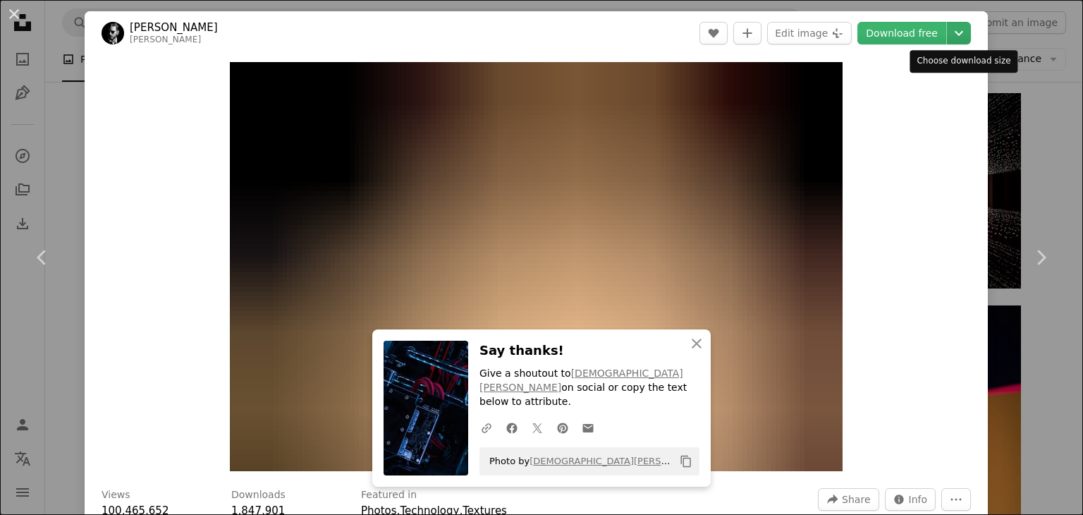
click at [959, 35] on icon "Chevron down" at bounding box center [958, 33] width 23 height 17
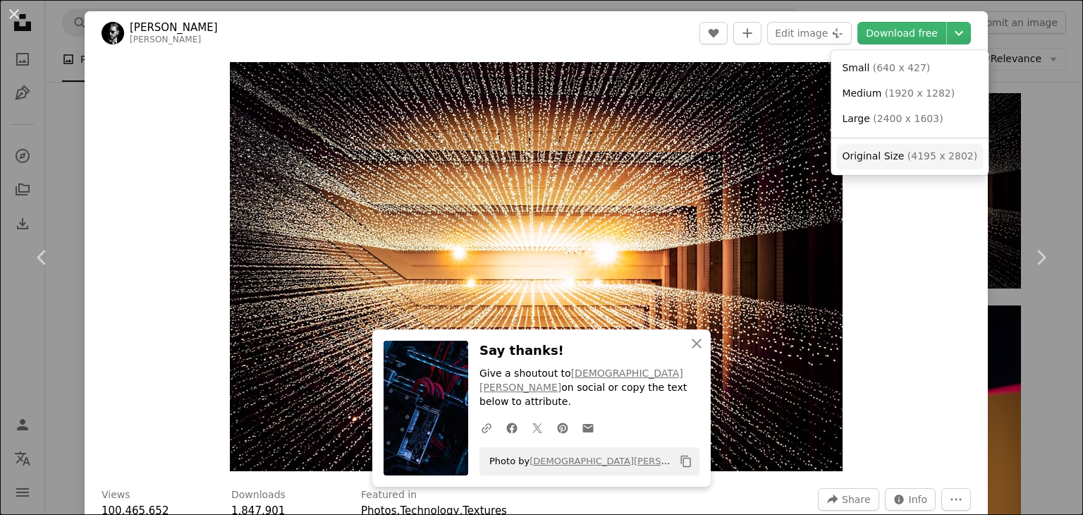
click at [907, 155] on span "( 4195 x 2802 )" at bounding box center [942, 155] width 70 height 11
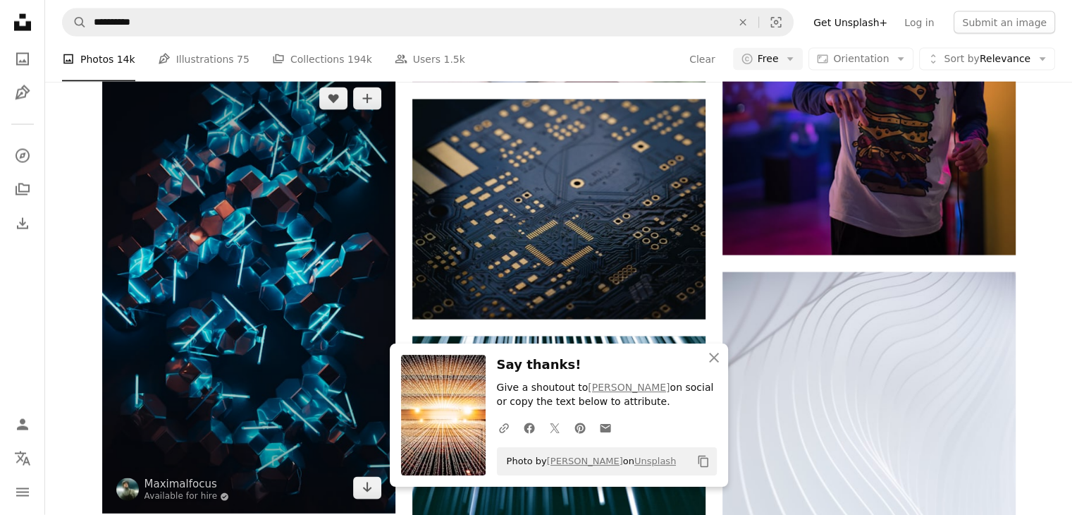
scroll to position [2961, 0]
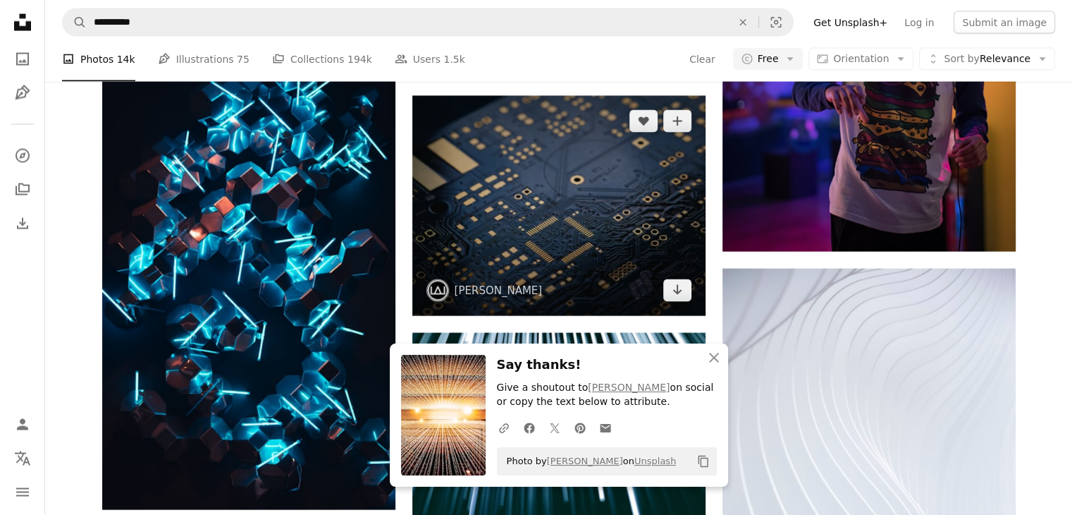
click at [592, 223] on img at bounding box center [558, 206] width 293 height 220
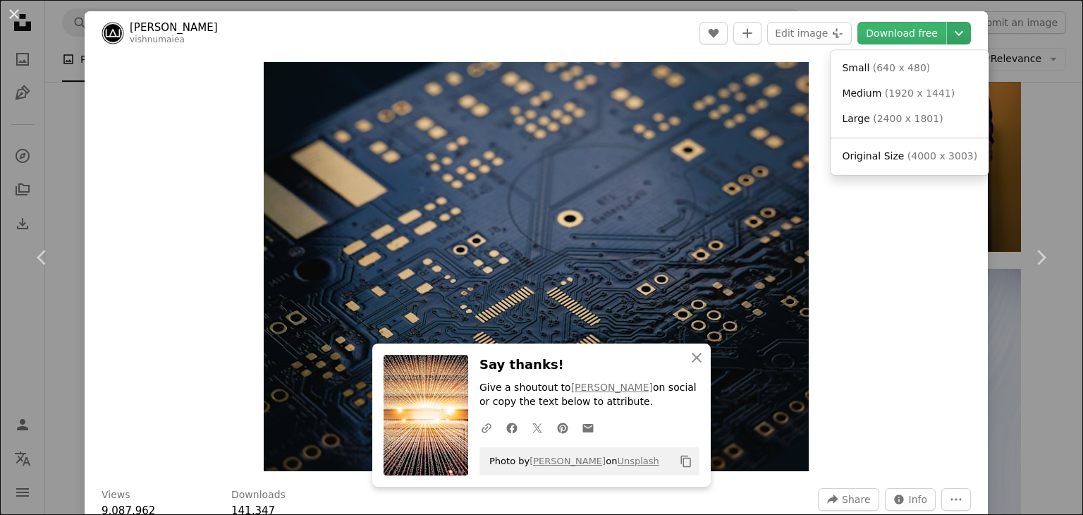
click at [958, 35] on icon "Chevron down" at bounding box center [958, 33] width 23 height 17
click at [907, 159] on span "( 4000 x 3003 )" at bounding box center [942, 155] width 70 height 11
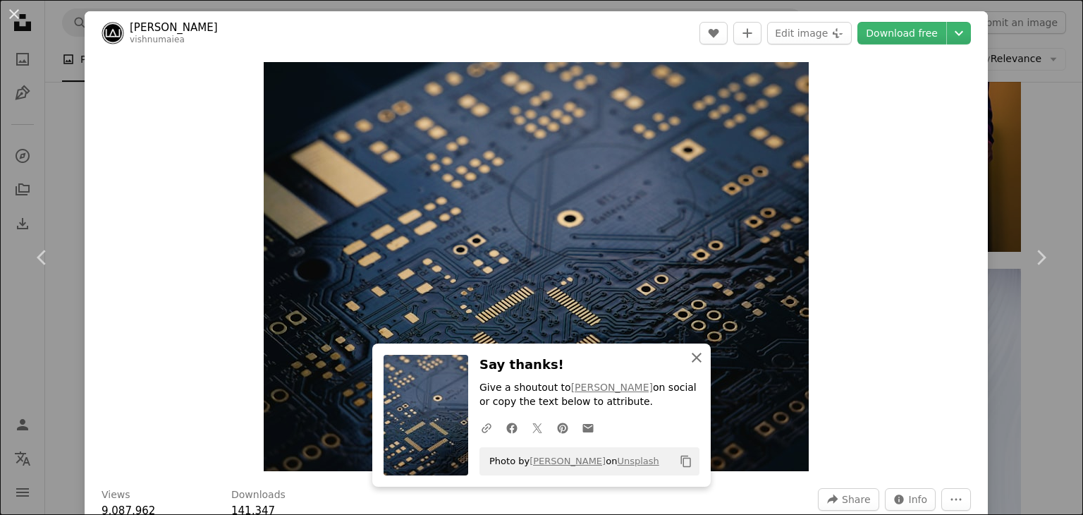
click at [695, 354] on icon "An X shape" at bounding box center [696, 357] width 17 height 17
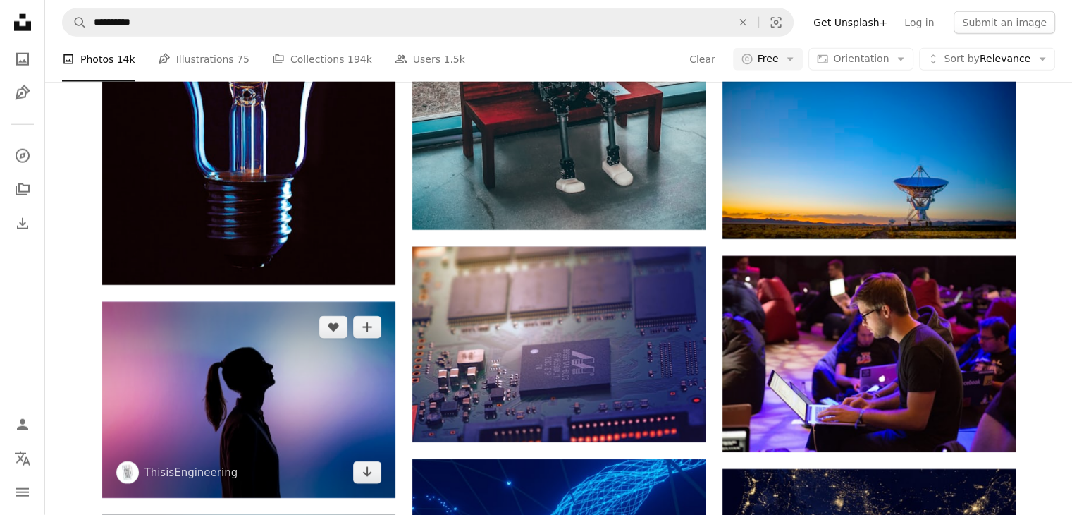
scroll to position [3666, 0]
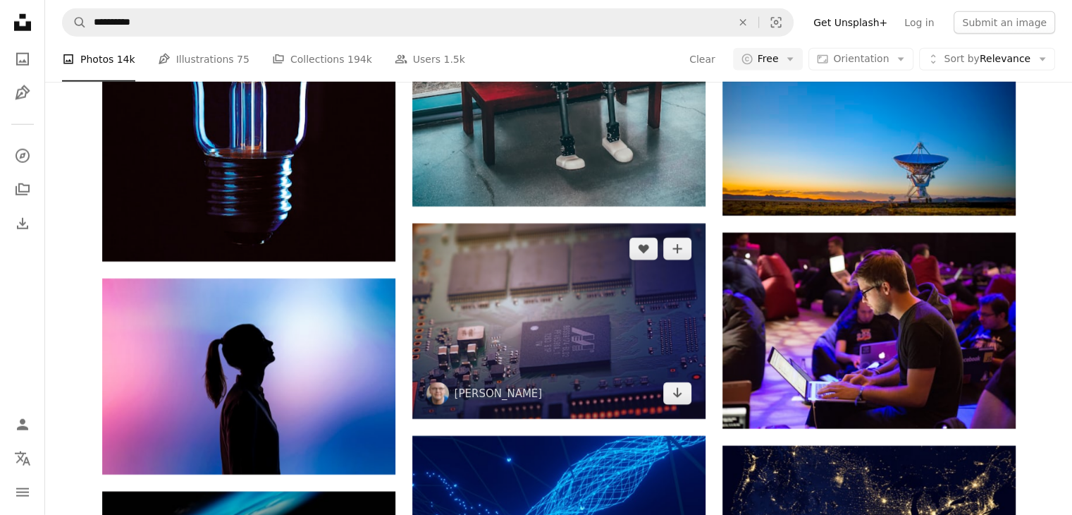
click at [529, 324] on img at bounding box center [558, 320] width 293 height 195
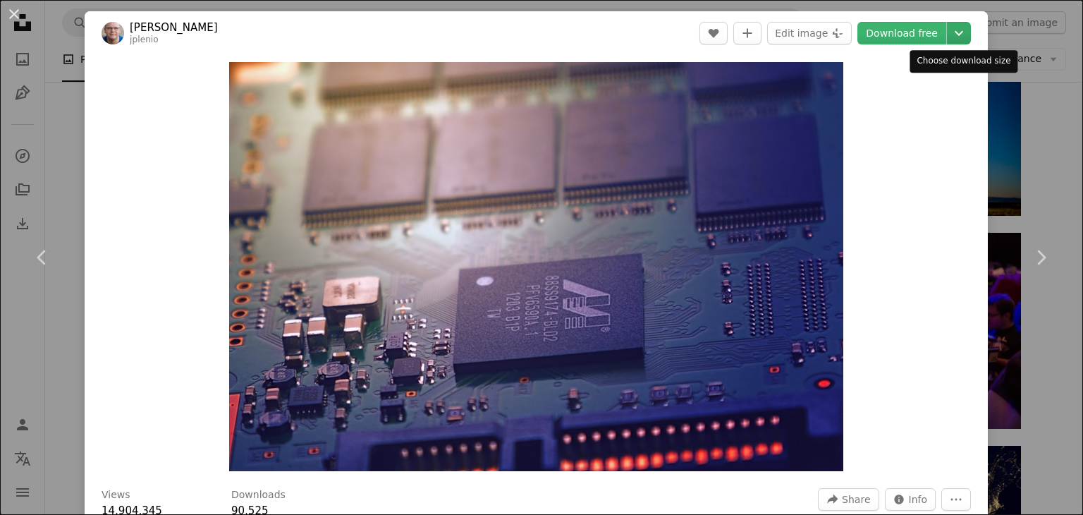
click at [959, 34] on icon "Choose download size" at bounding box center [958, 33] width 8 height 5
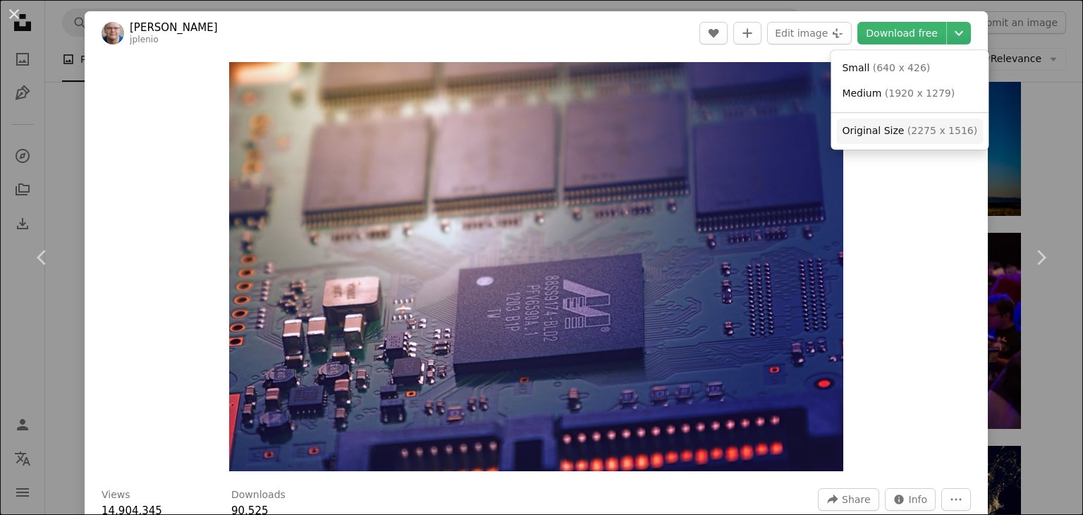
click at [874, 133] on span "Original Size" at bounding box center [873, 130] width 62 height 11
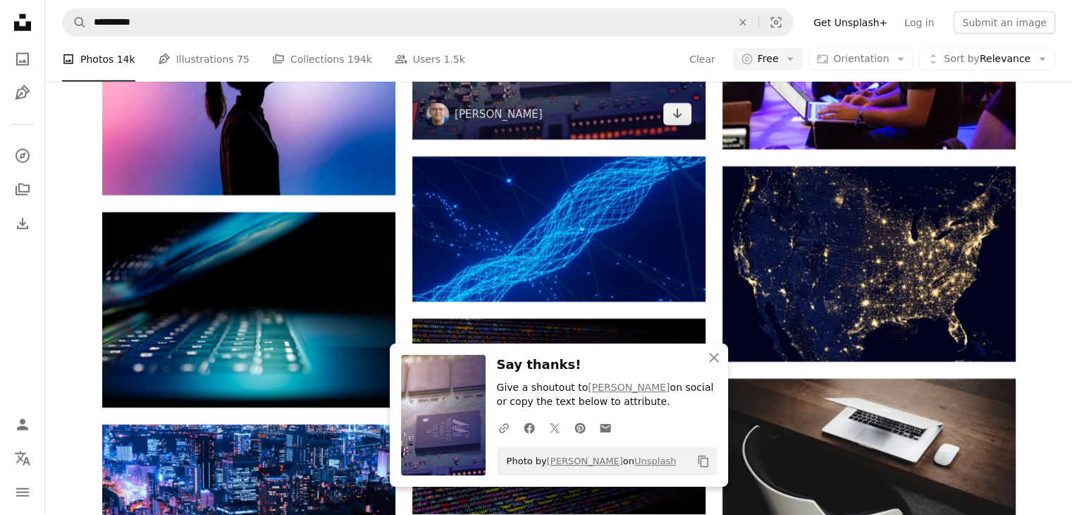
scroll to position [3948, 0]
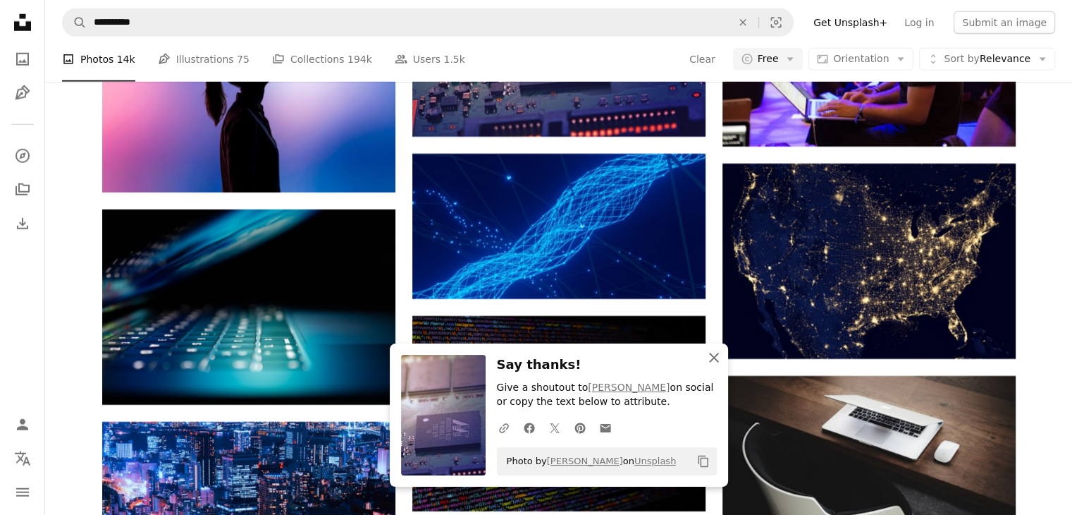
click at [721, 355] on icon "An X shape" at bounding box center [714, 357] width 17 height 17
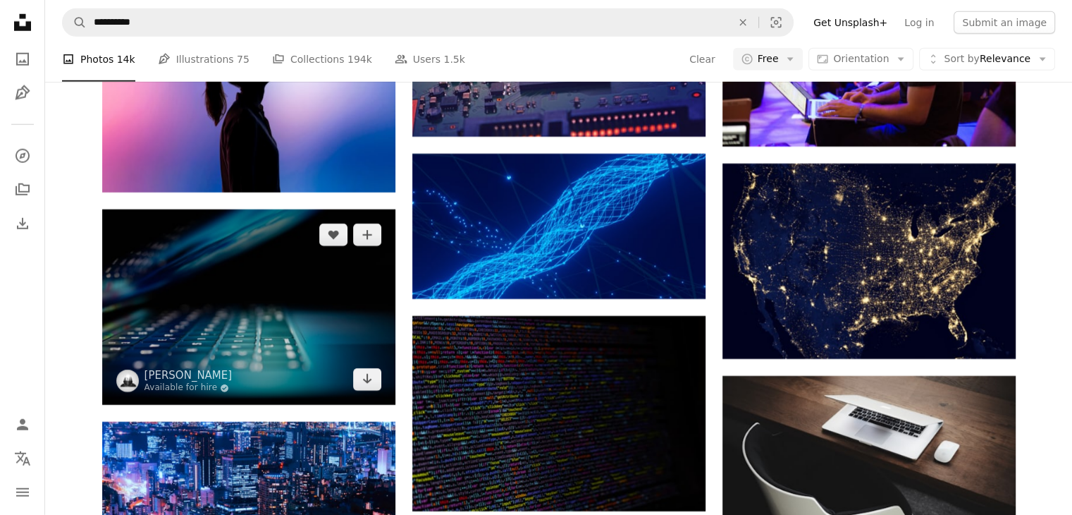
click at [248, 314] on img at bounding box center [248, 306] width 293 height 195
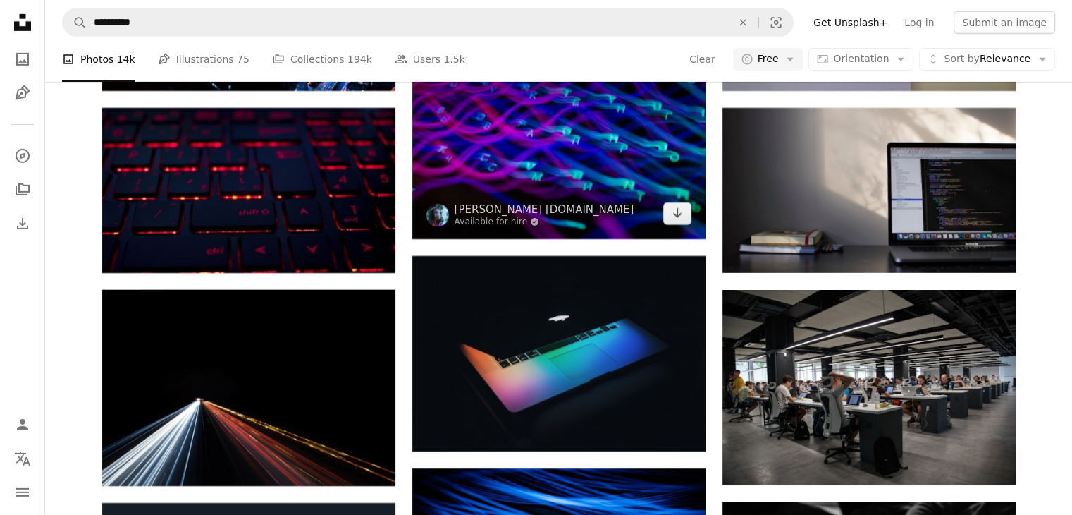
scroll to position [4653, 0]
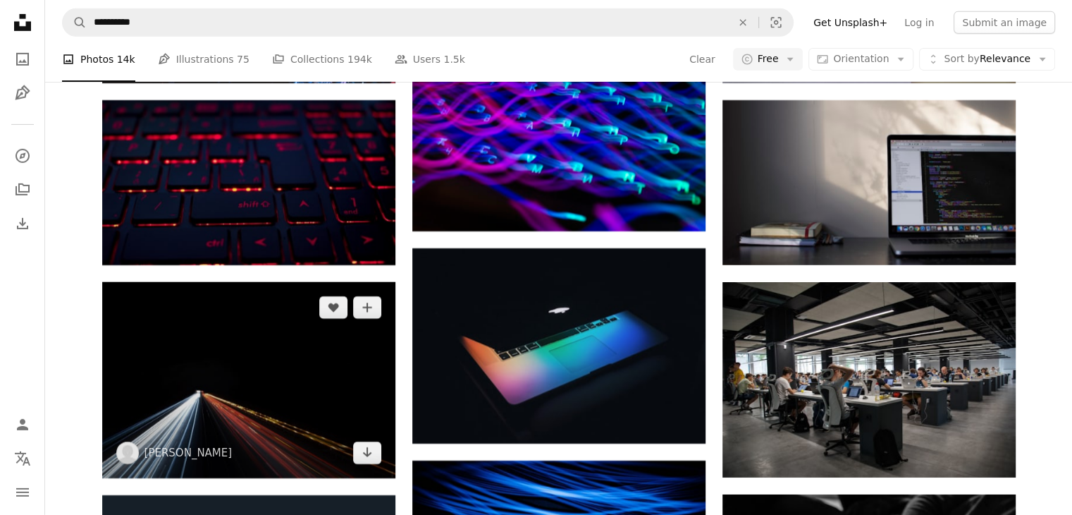
click at [304, 381] on img at bounding box center [248, 380] width 293 height 196
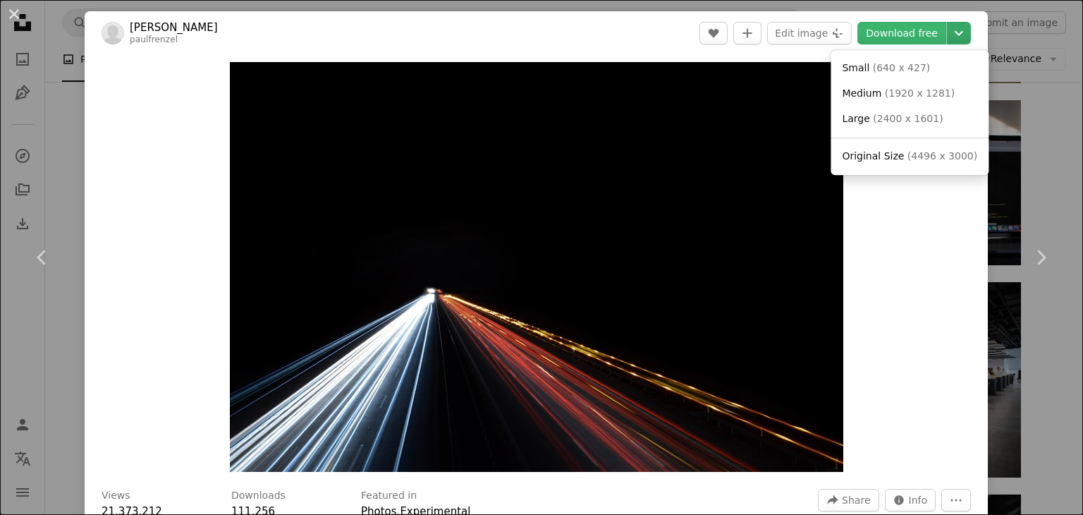
click at [961, 35] on icon "Chevron down" at bounding box center [958, 33] width 23 height 17
click at [880, 159] on span "Original Size" at bounding box center [873, 155] width 62 height 11
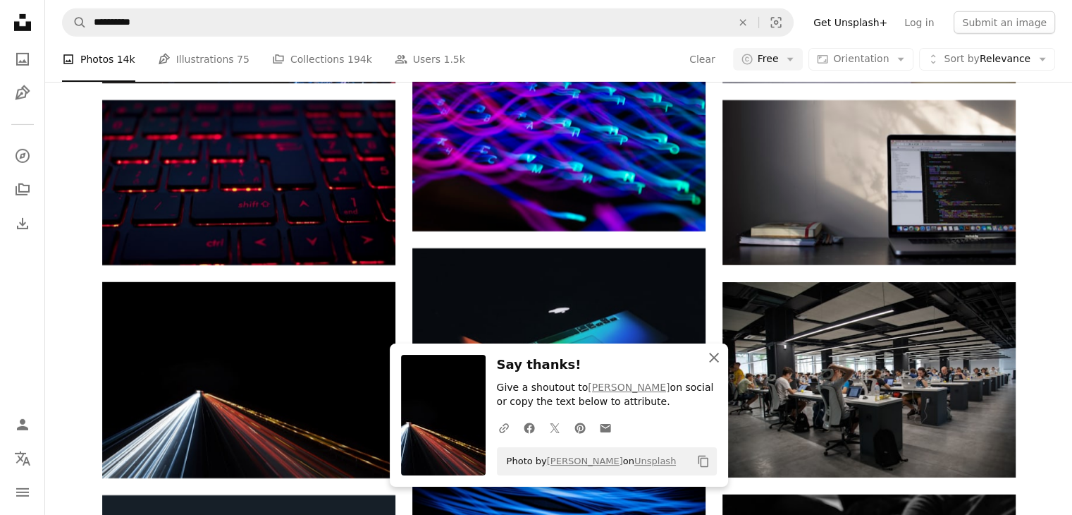
click at [710, 357] on icon "An X shape" at bounding box center [714, 357] width 17 height 17
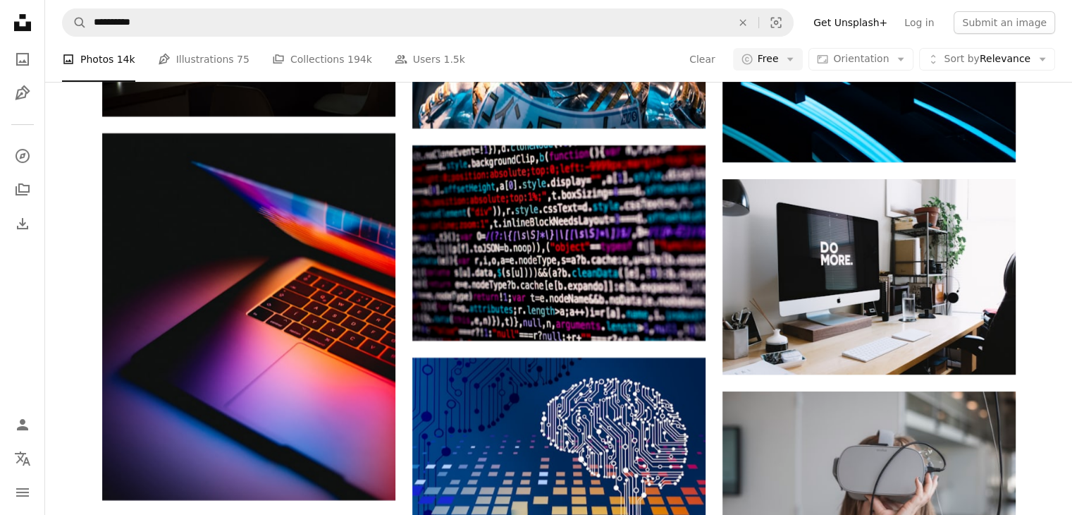
scroll to position [5851, 0]
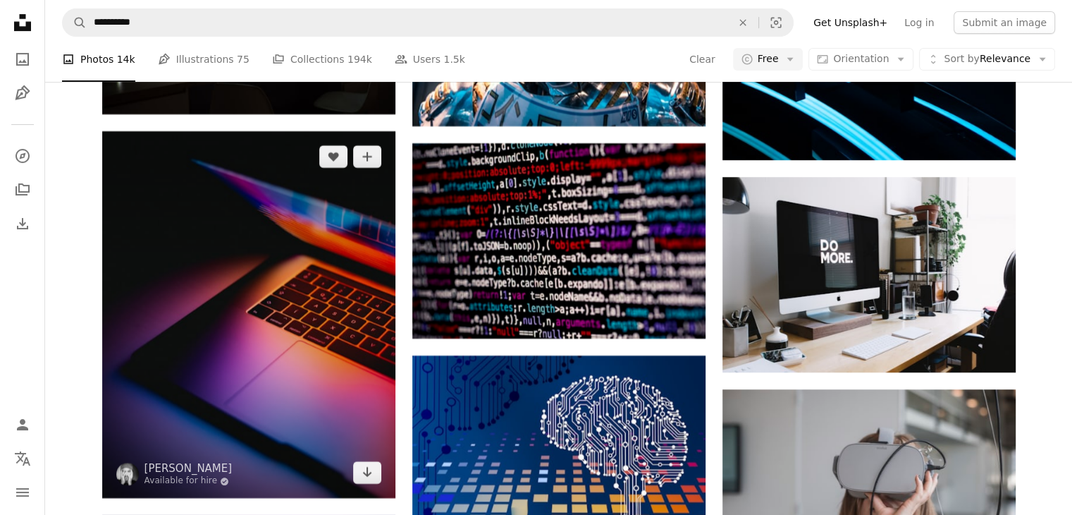
click at [261, 274] on img at bounding box center [248, 314] width 293 height 367
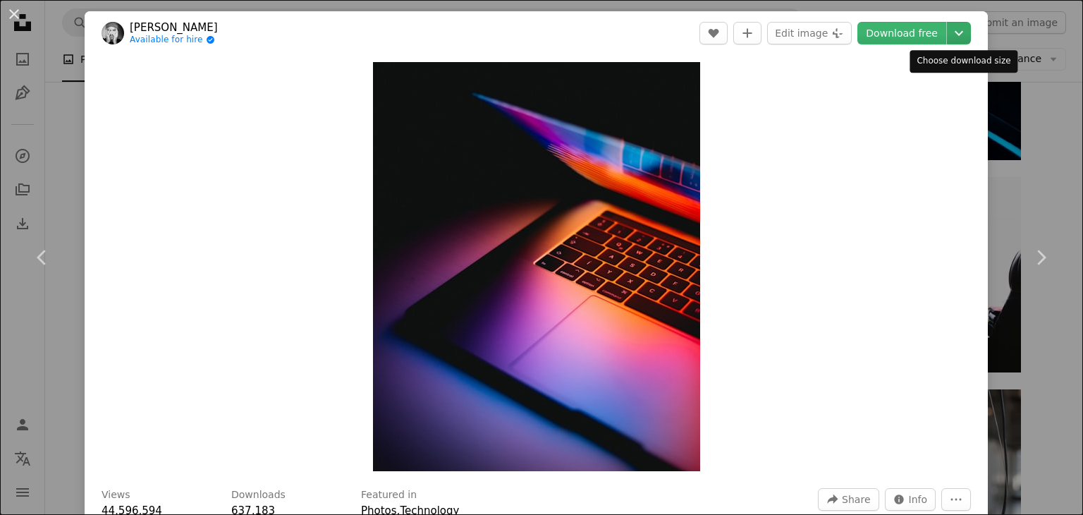
click at [962, 39] on icon "Chevron down" at bounding box center [958, 33] width 23 height 17
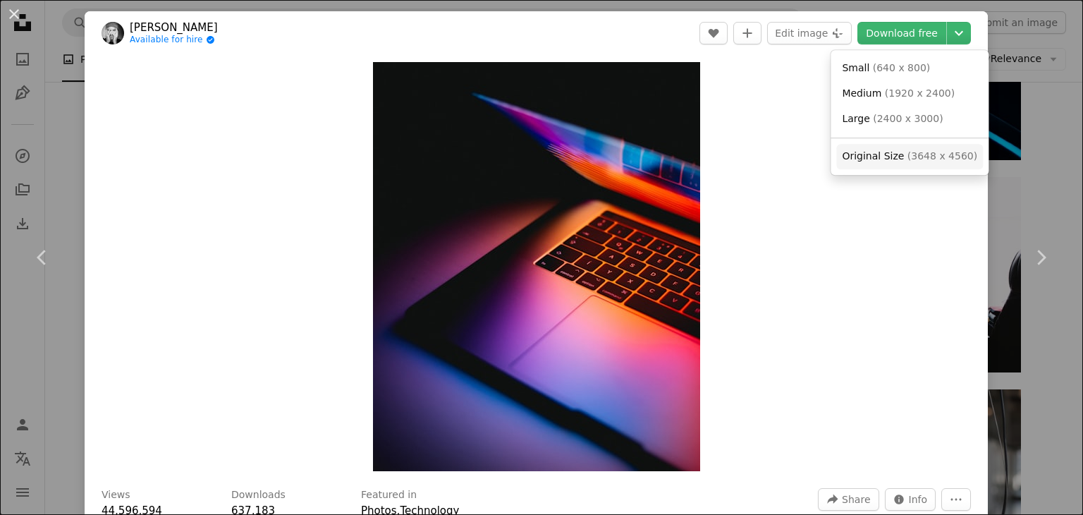
click at [888, 157] on span "Original Size" at bounding box center [873, 155] width 62 height 11
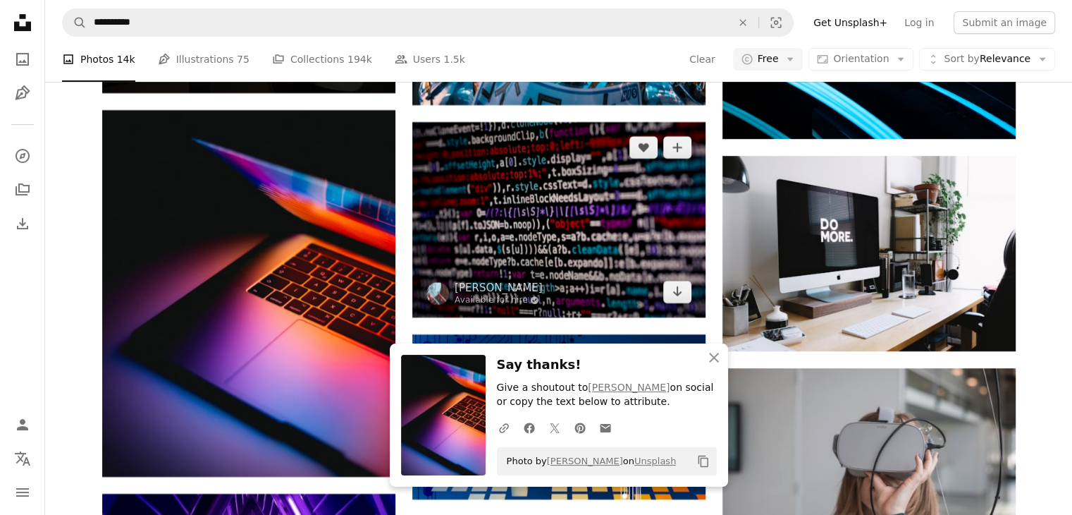
scroll to position [6062, 0]
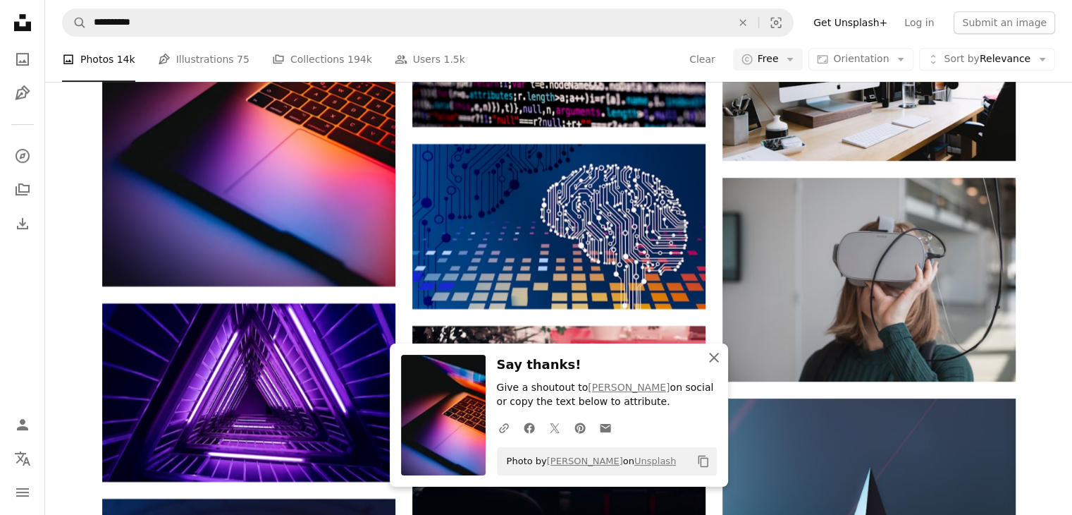
click at [714, 353] on icon "An X shape" at bounding box center [714, 357] width 17 height 17
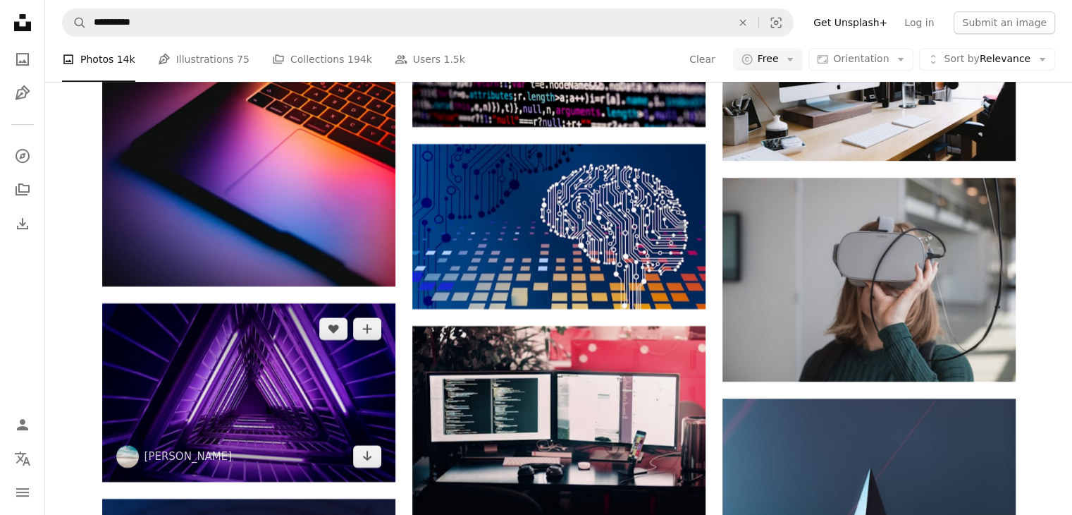
click at [324, 377] on img at bounding box center [248, 392] width 293 height 178
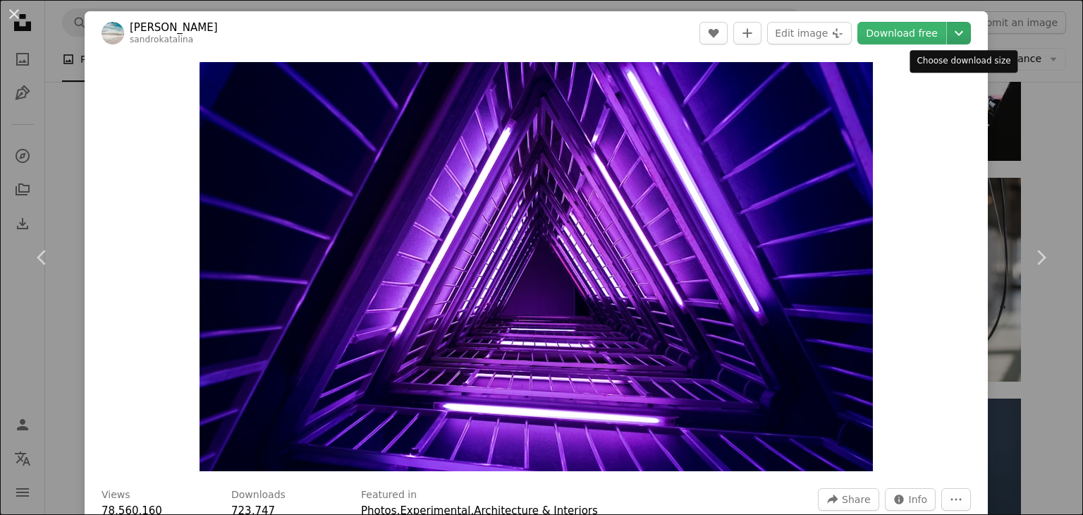
click at [961, 42] on button "Chevron down" at bounding box center [959, 33] width 24 height 23
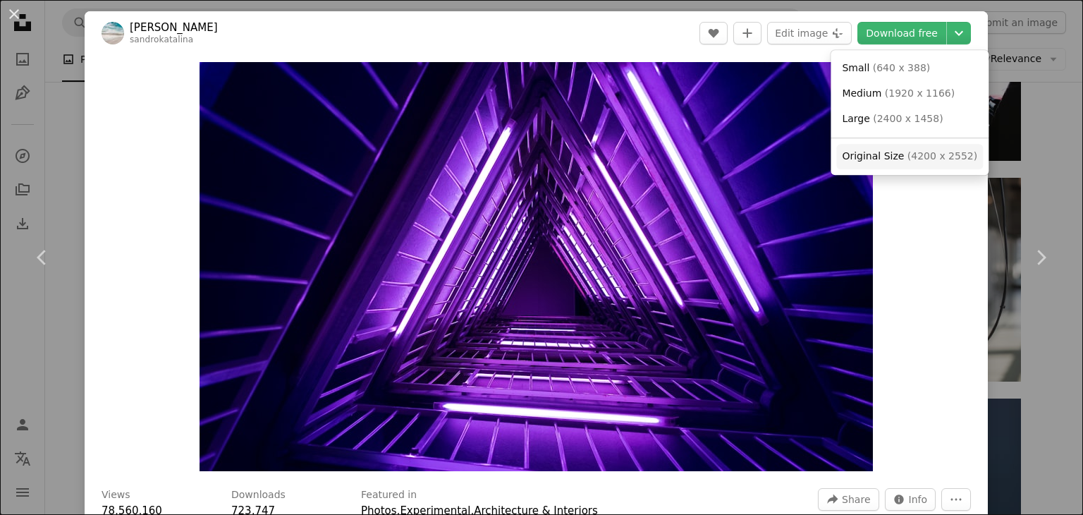
click at [900, 159] on span "Original Size ( 4200 x 2552 )" at bounding box center [909, 156] width 135 height 14
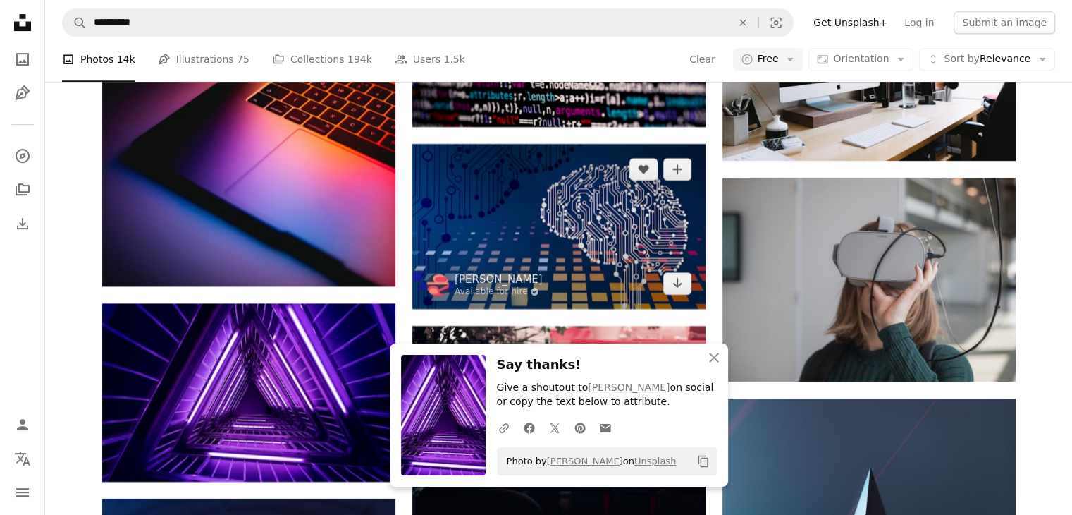
scroll to position [6203, 0]
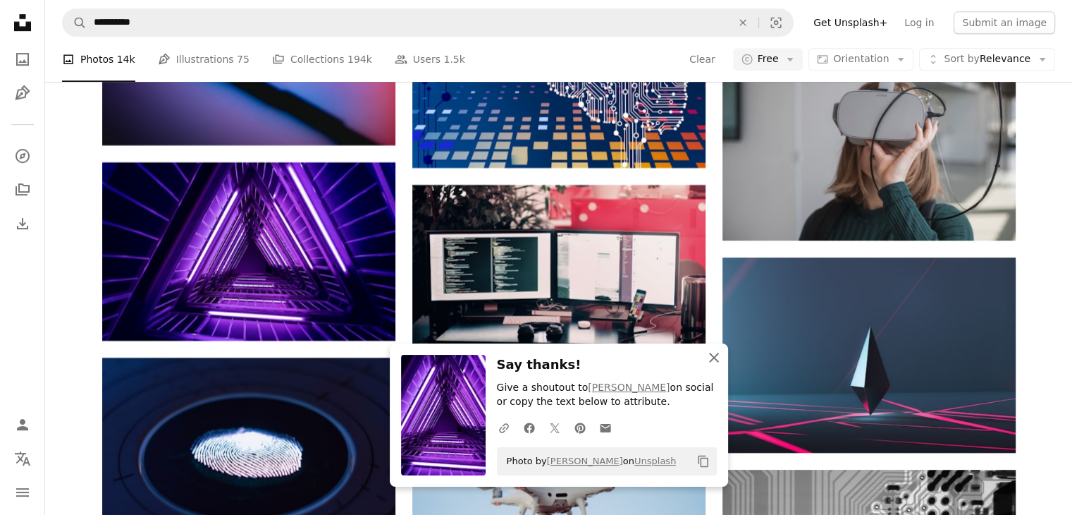
click at [713, 357] on icon "button" at bounding box center [714, 357] width 10 height 10
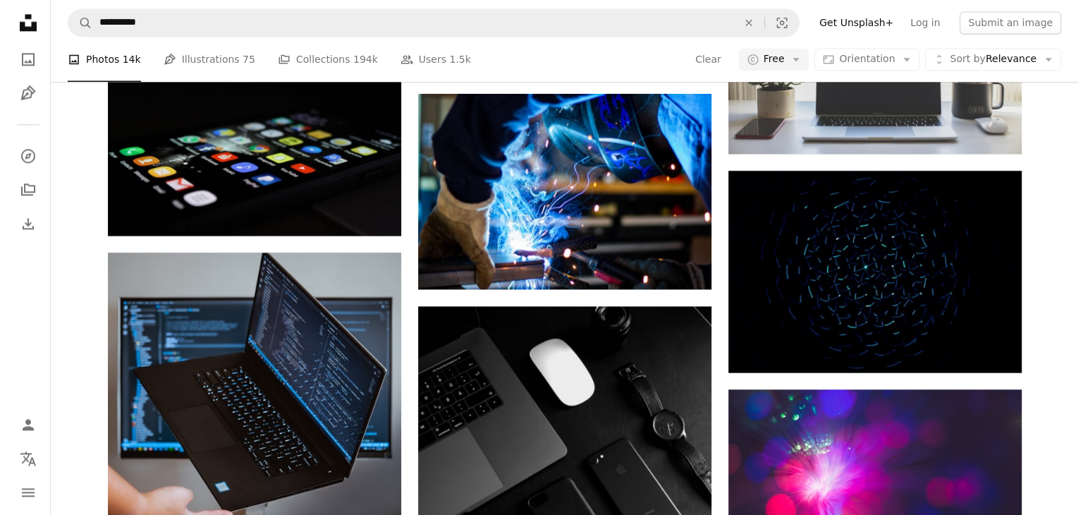
scroll to position [7472, 0]
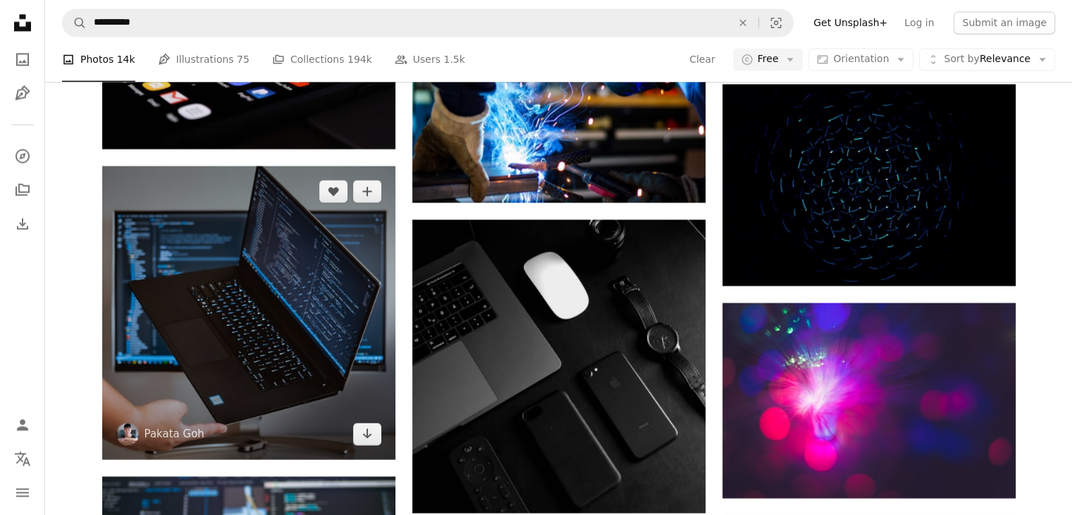
click at [233, 314] on img at bounding box center [248, 312] width 293 height 293
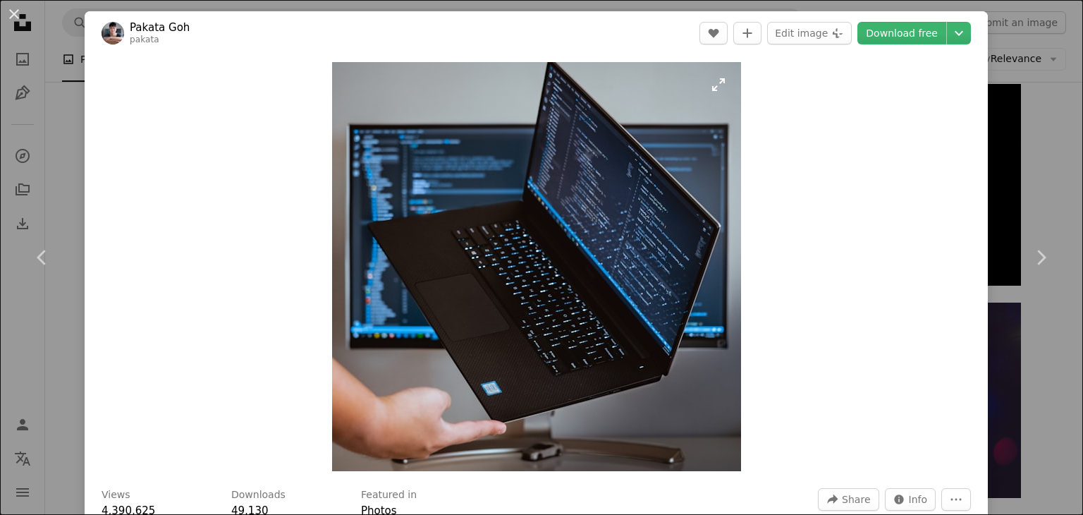
click at [527, 286] on img "Zoom in on this image" at bounding box center [536, 266] width 409 height 409
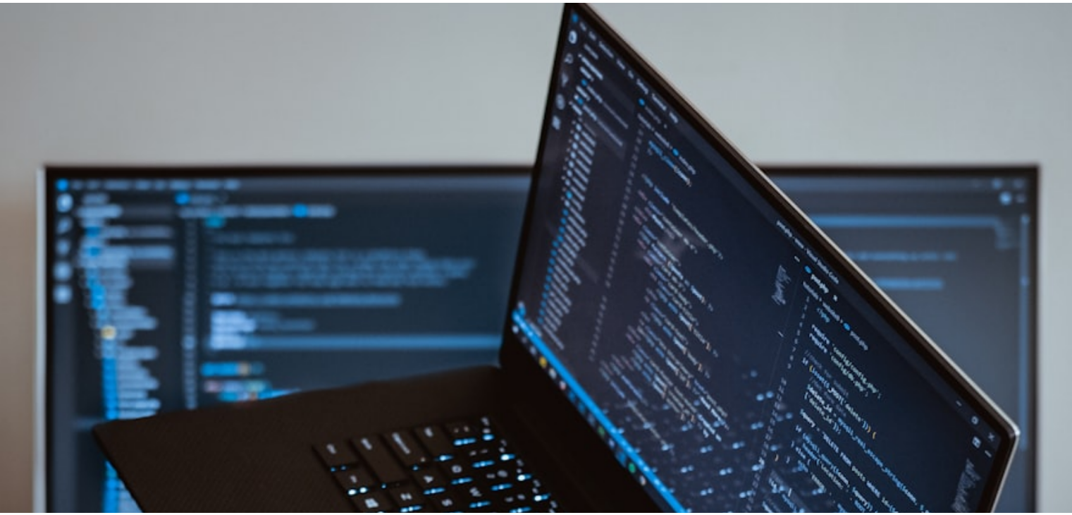
scroll to position [279, 0]
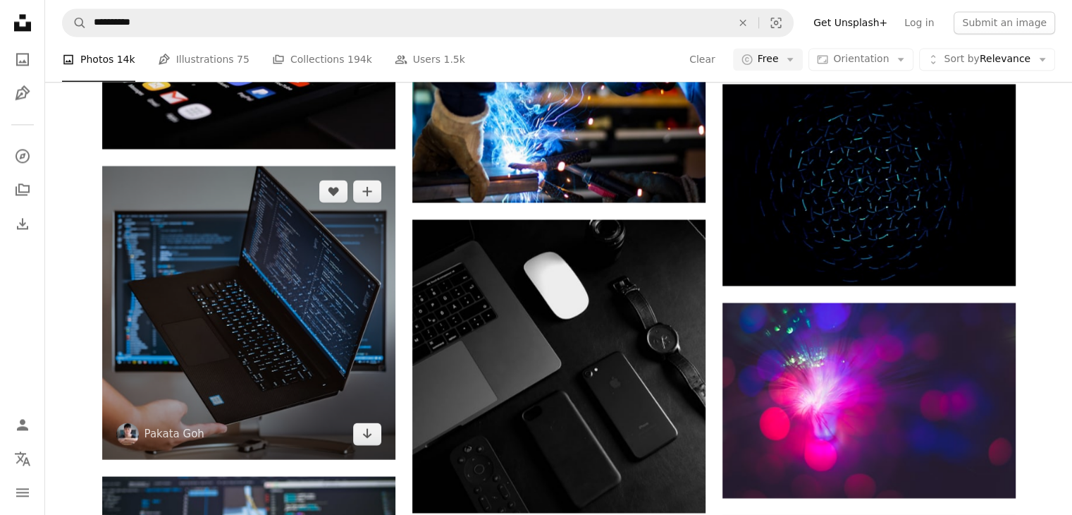
click at [290, 321] on img at bounding box center [248, 312] width 293 height 293
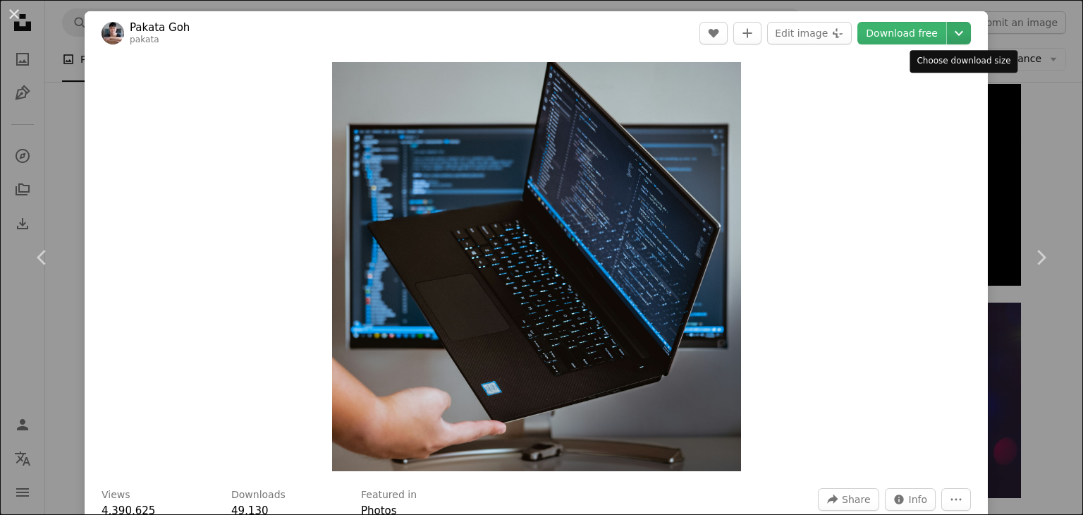
click at [960, 32] on icon "Choose download size" at bounding box center [958, 33] width 8 height 5
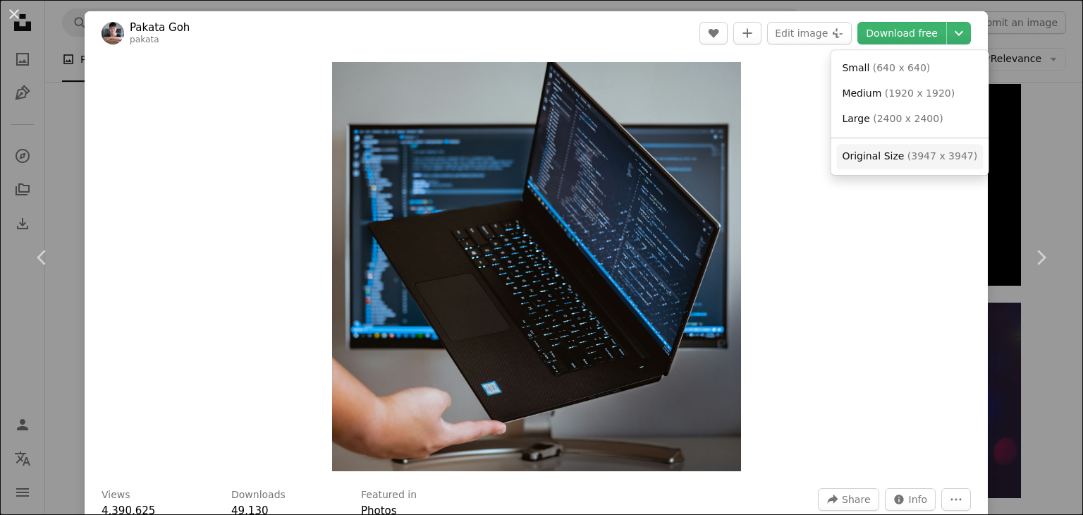
click at [908, 159] on span "( 3947 x 3947 )" at bounding box center [942, 155] width 70 height 11
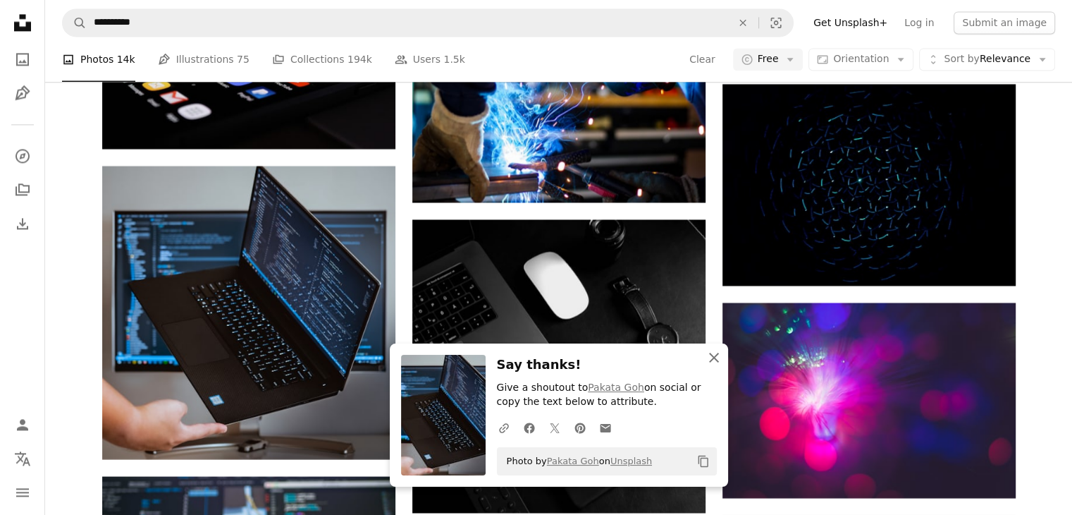
click at [713, 357] on icon "button" at bounding box center [714, 357] width 10 height 10
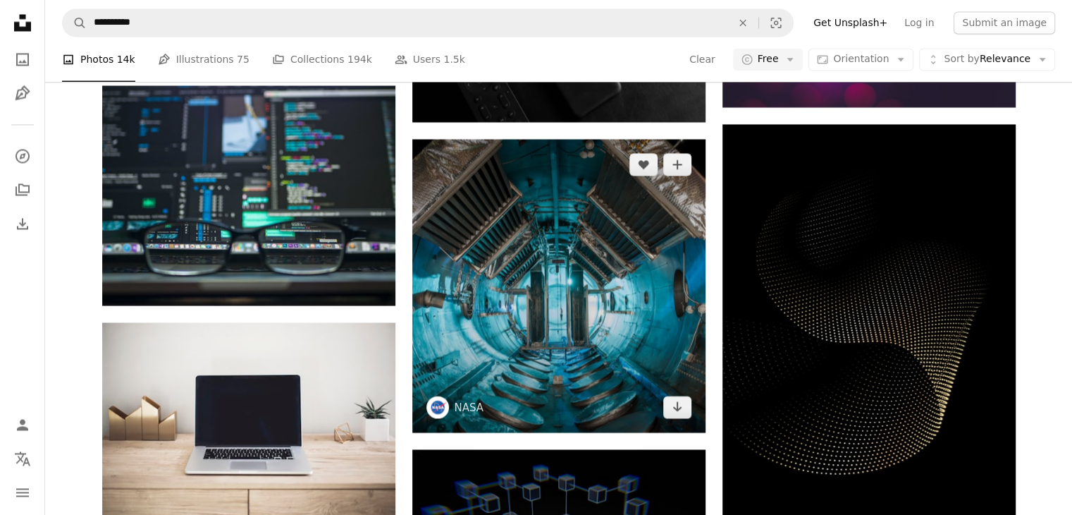
scroll to position [7895, 0]
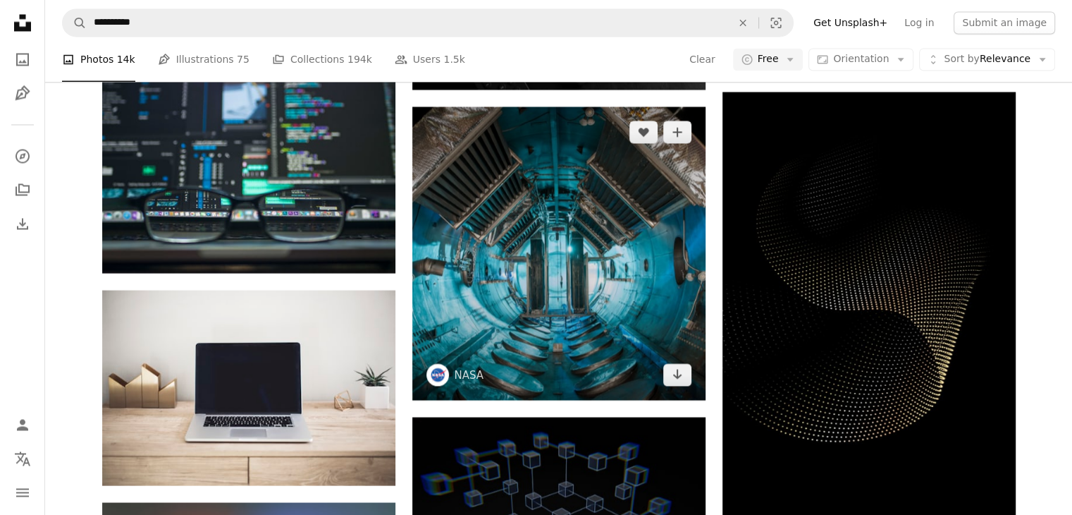
click at [549, 335] on img at bounding box center [558, 252] width 293 height 293
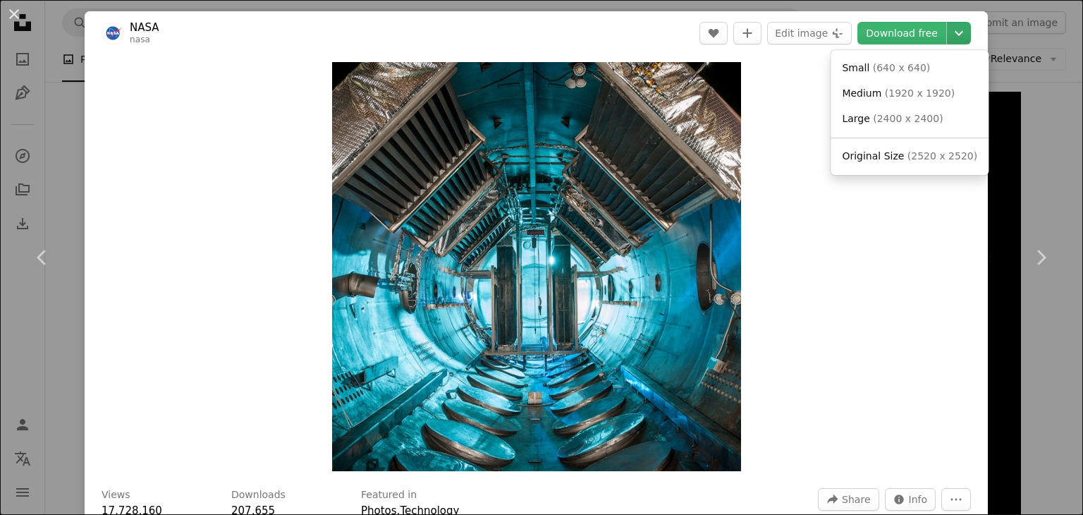
click at [964, 37] on icon "Chevron down" at bounding box center [958, 33] width 23 height 17
click at [907, 153] on span "( 2520 x 2520 )" at bounding box center [942, 155] width 70 height 11
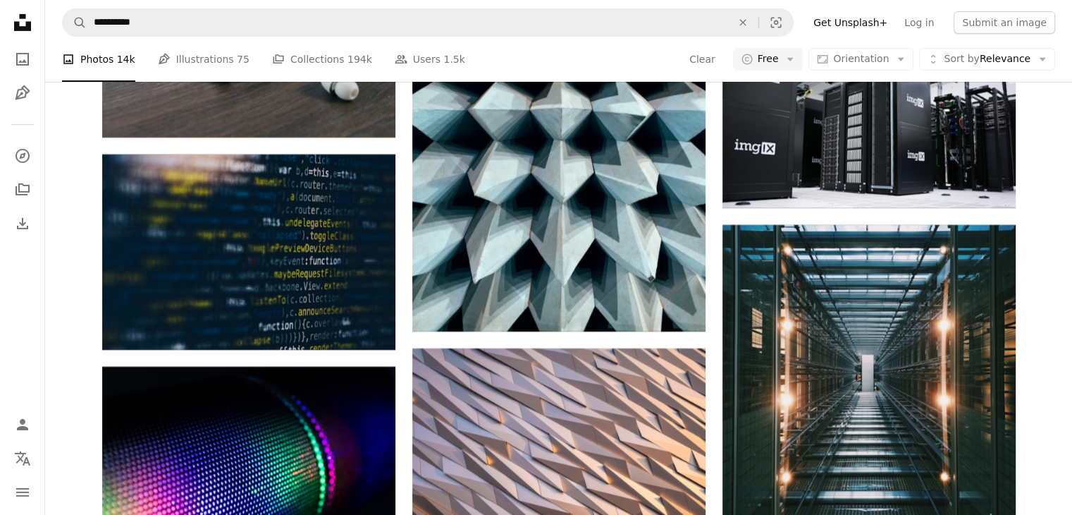
scroll to position [15579, 0]
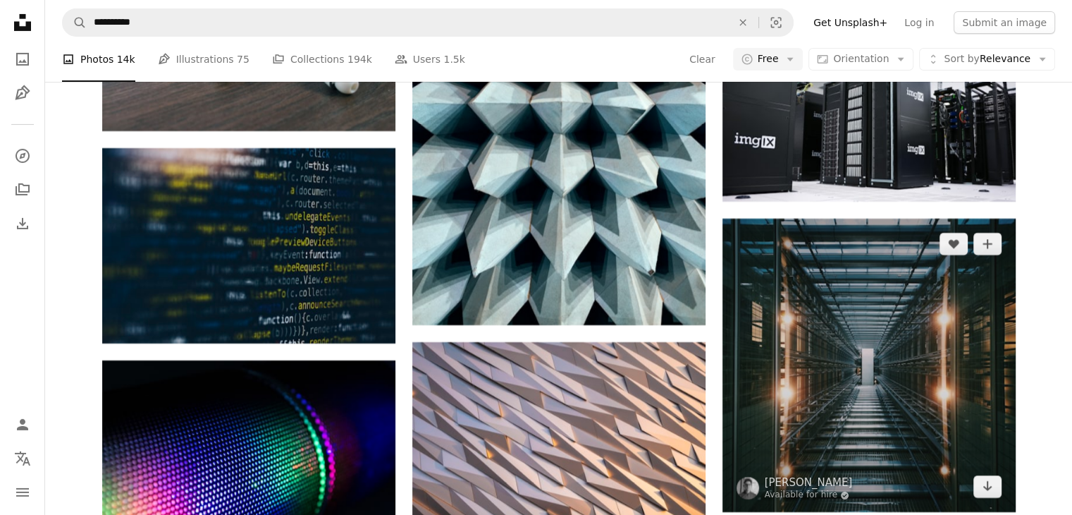
click at [906, 390] on img at bounding box center [869, 365] width 293 height 293
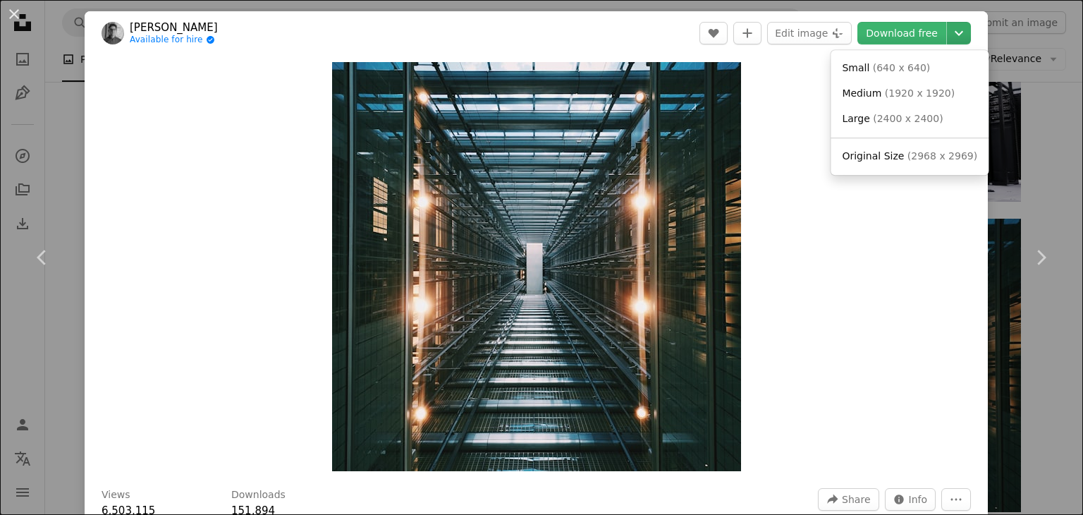
click at [960, 35] on icon "Chevron down" at bounding box center [958, 33] width 23 height 17
click at [907, 160] on span "( 2968 x 2969 )" at bounding box center [942, 155] width 70 height 11
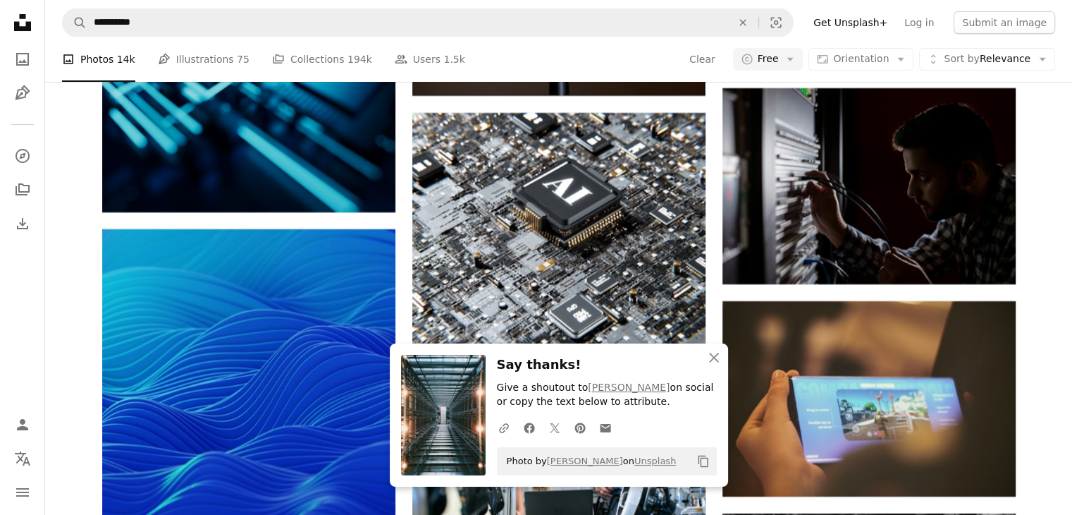
scroll to position [16355, 0]
